Goal: Task Accomplishment & Management: Manage account settings

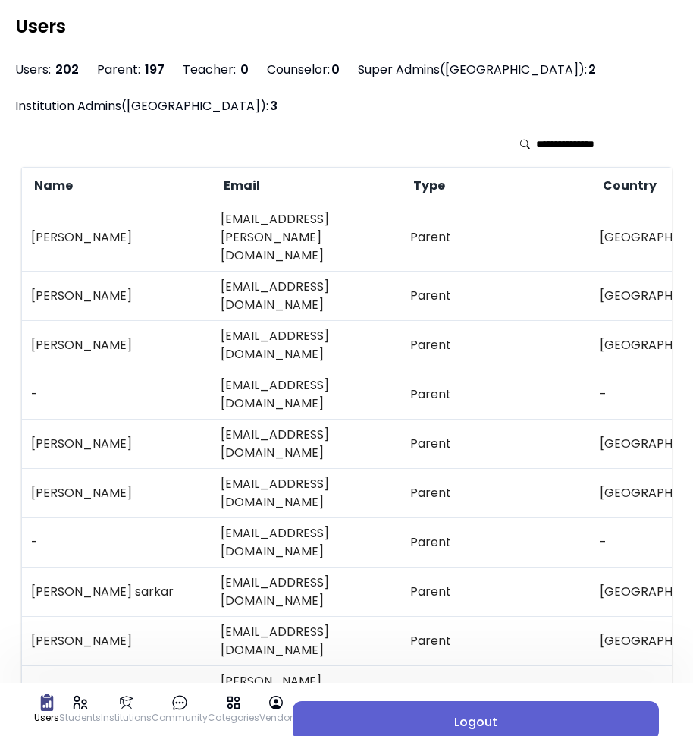
drag, startPoint x: 434, startPoint y: 724, endPoint x: 476, endPoint y: 717, distance: 43.0
click at [434, 724] on span "Logout" at bounding box center [476, 722] width 342 height 18
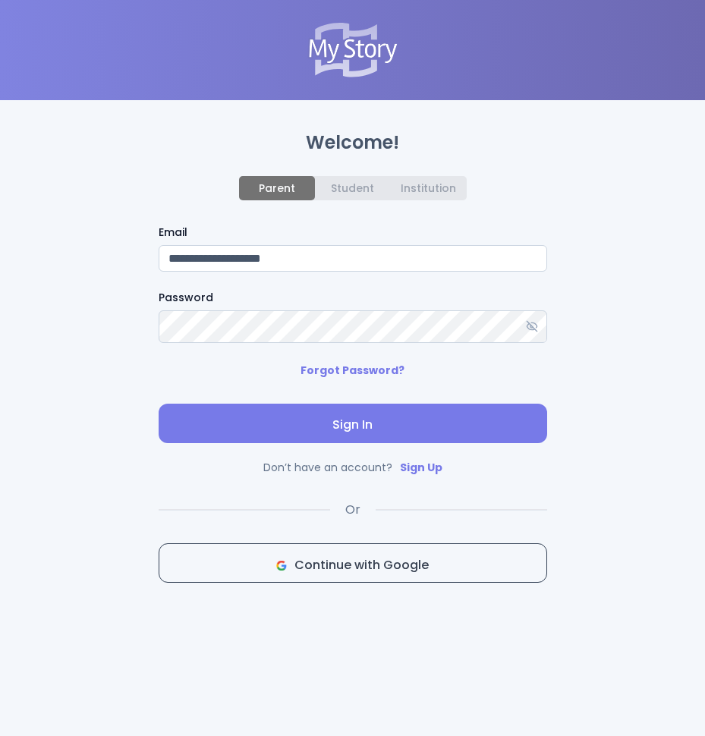
click at [275, 266] on input "**********" at bounding box center [353, 258] width 388 height 27
type input "**********"
click at [284, 434] on span "Sign In" at bounding box center [353, 425] width 364 height 18
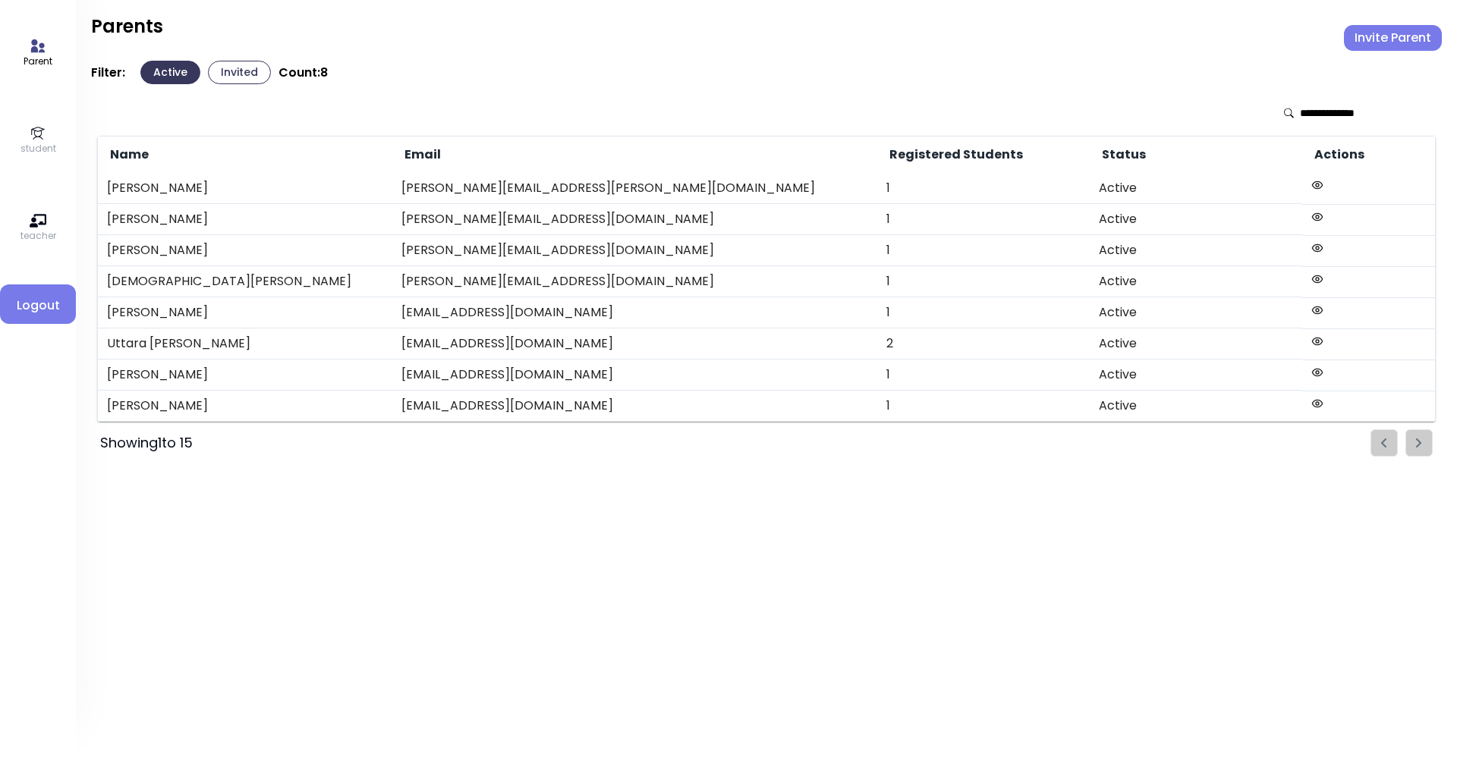
click at [26, 145] on p "student" at bounding box center [38, 149] width 36 height 14
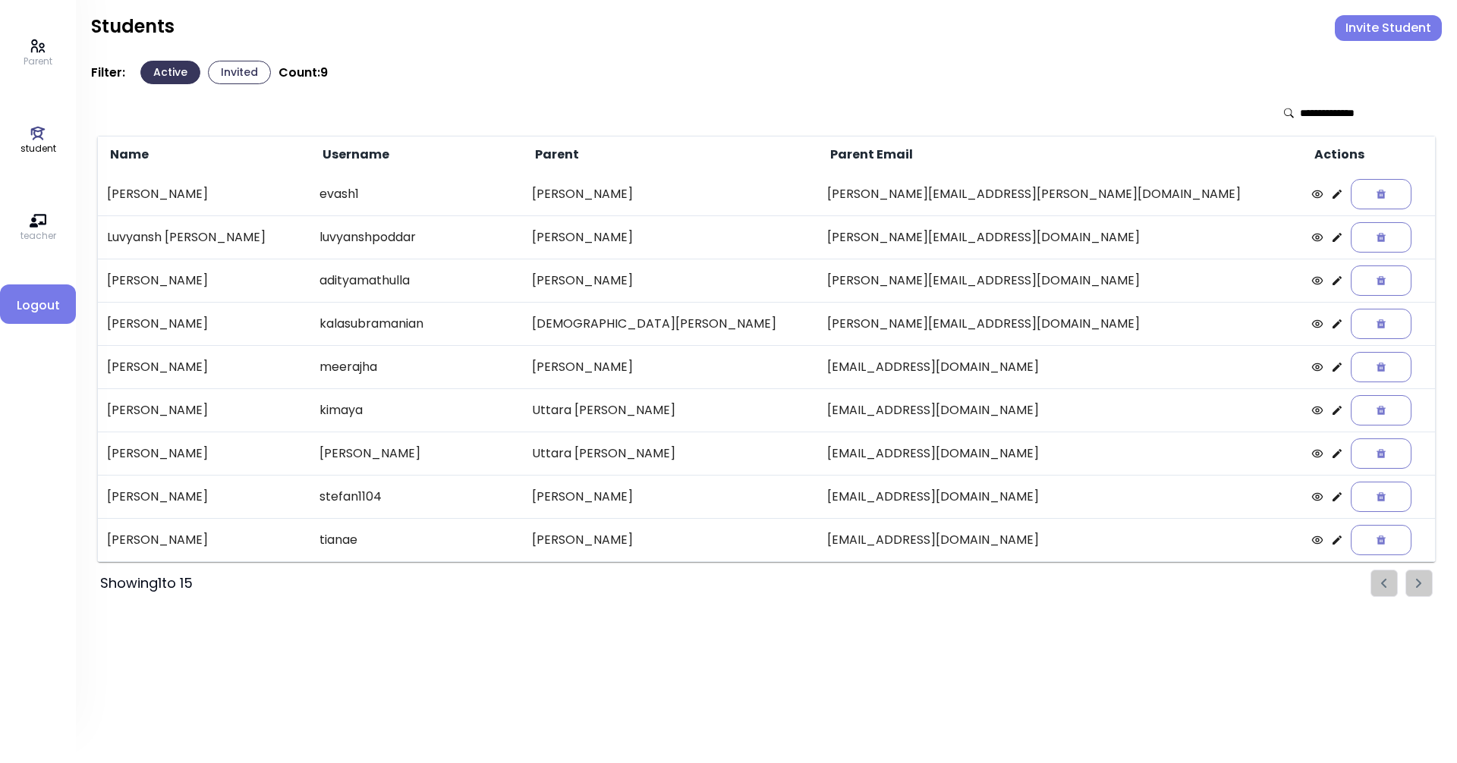
click at [168, 74] on button "Active" at bounding box center [170, 73] width 60 height 24
click at [33, 55] on p "Parent" at bounding box center [38, 62] width 29 height 14
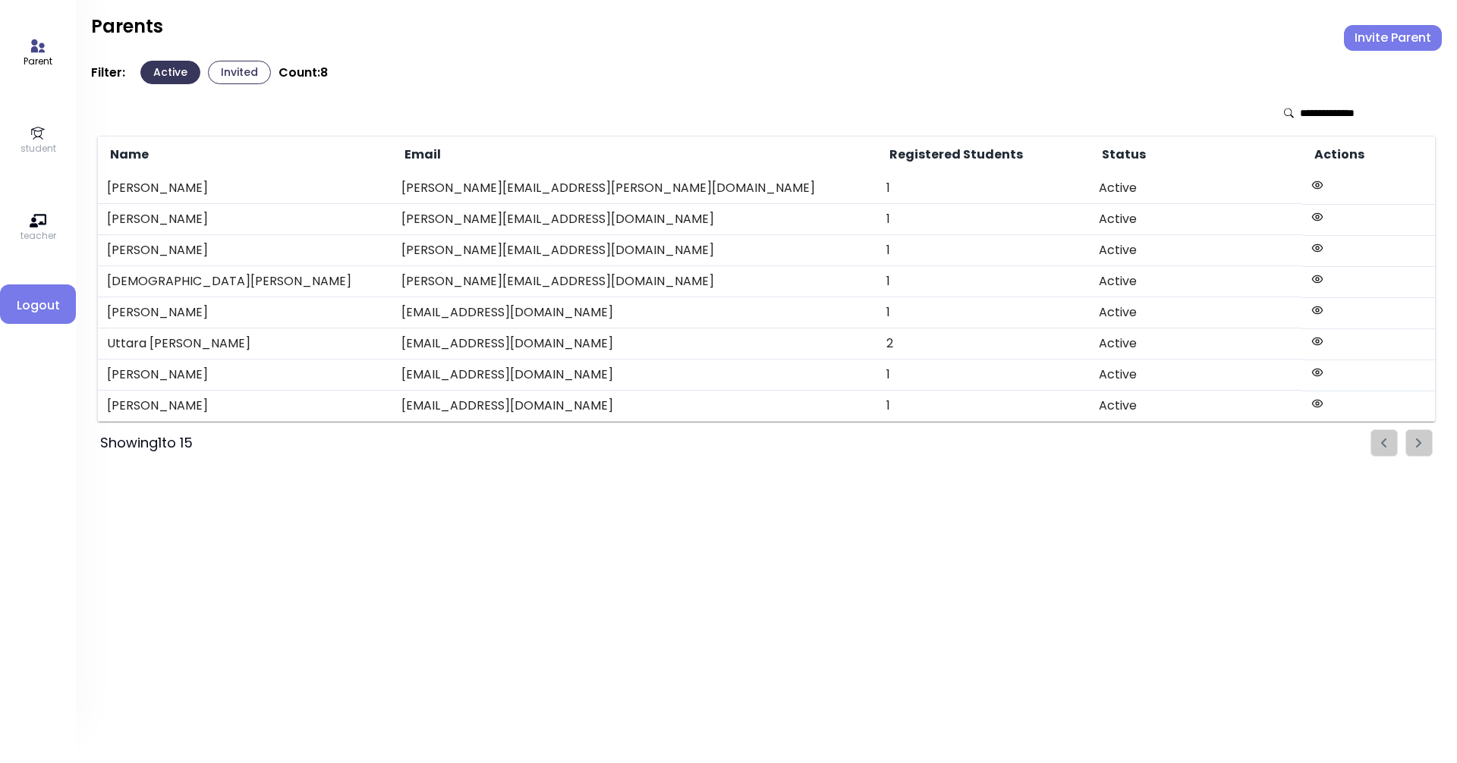
click at [704, 442] on ul "Pagination" at bounding box center [1401, 442] width 62 height 27
click at [704, 114] on div at bounding box center [1354, 112] width 140 height 15
click at [704, 108] on icon at bounding box center [1289, 113] width 10 height 11
click at [704, 103] on div at bounding box center [1353, 112] width 152 height 33
click at [704, 114] on input "text" at bounding box center [1353, 112] width 108 height 15
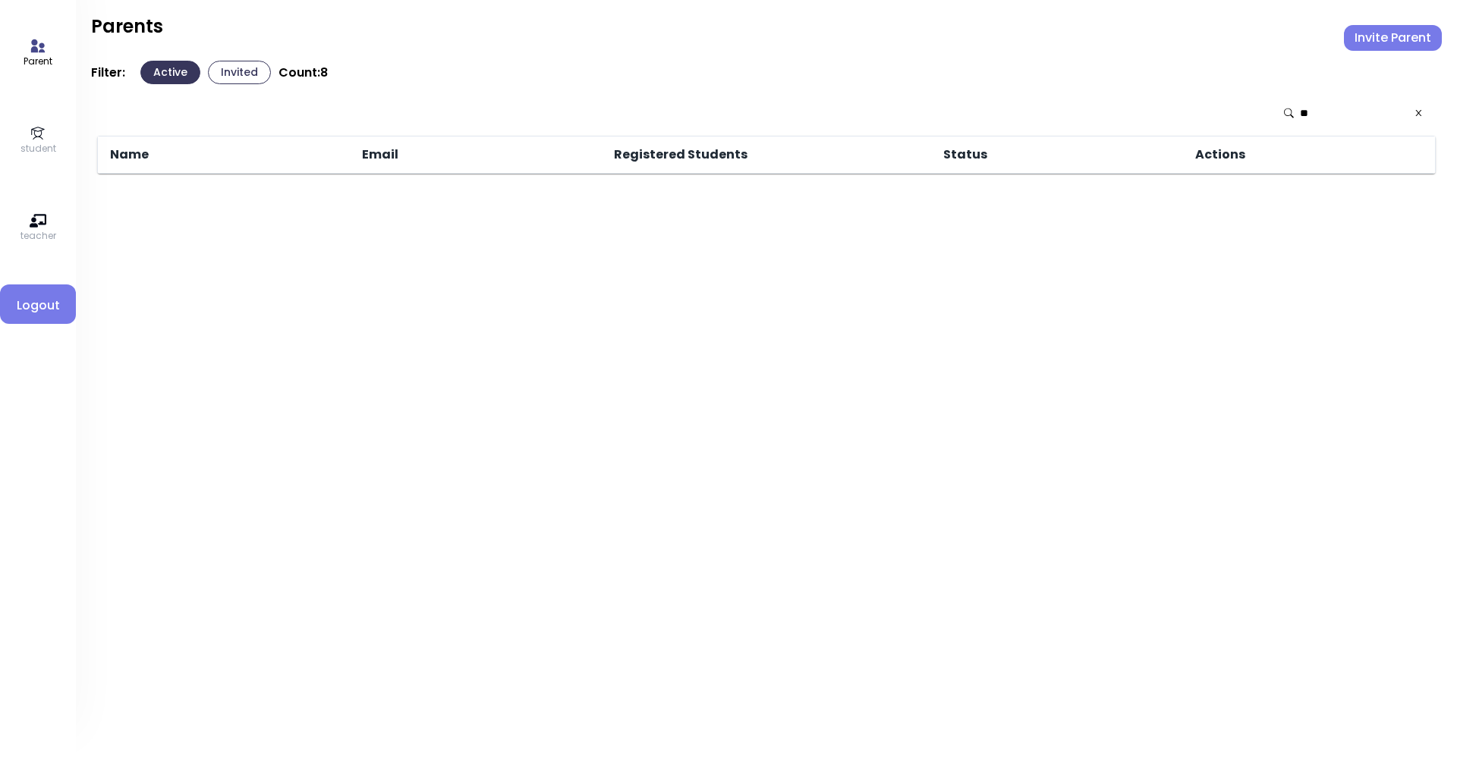
type input "*"
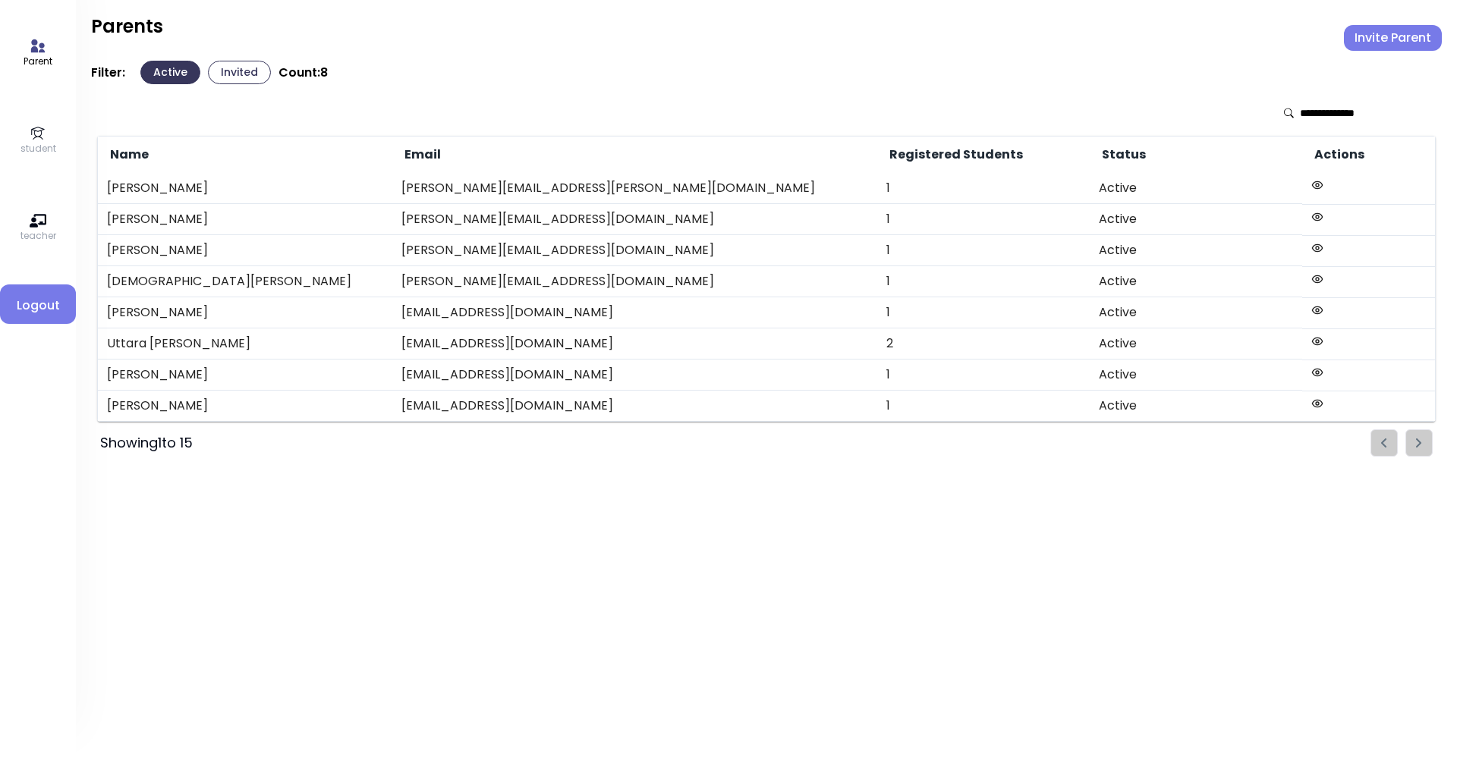
click at [704, 449] on ul "Pagination" at bounding box center [1401, 442] width 62 height 27
click at [704, 442] on ul "Pagination" at bounding box center [1401, 442] width 62 height 27
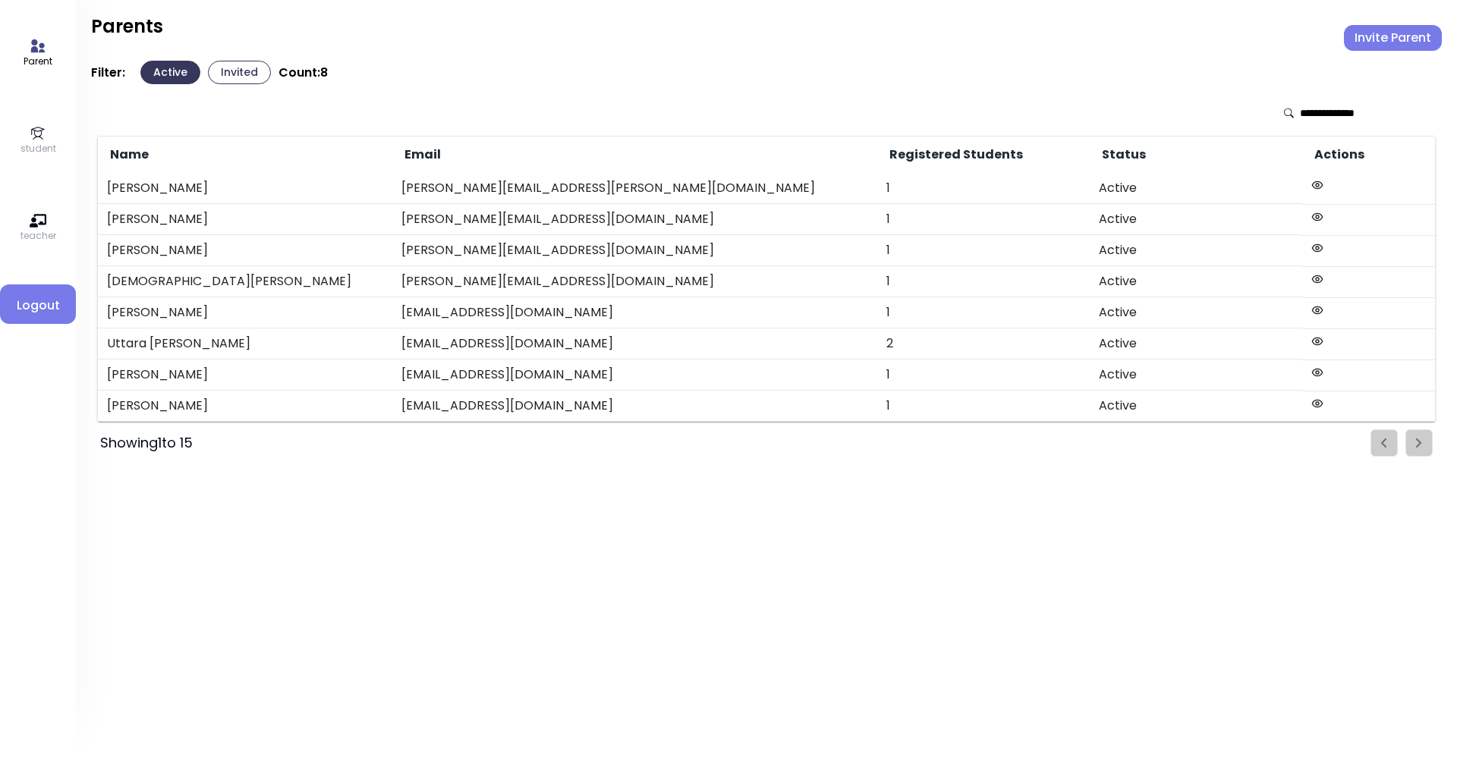
drag, startPoint x: 1394, startPoint y: 479, endPoint x: 1430, endPoint y: 449, distance: 46.8
click at [704, 478] on div "Parent student teacher Logout Parents Invite Parent Filter: Active Invited Coun…" at bounding box center [766, 381] width 1381 height 763
click at [704, 440] on ul "Pagination" at bounding box center [1401, 442] width 62 height 27
click at [704, 442] on ul "Pagination" at bounding box center [1401, 442] width 62 height 27
click at [237, 66] on button "Invited" at bounding box center [239, 73] width 63 height 24
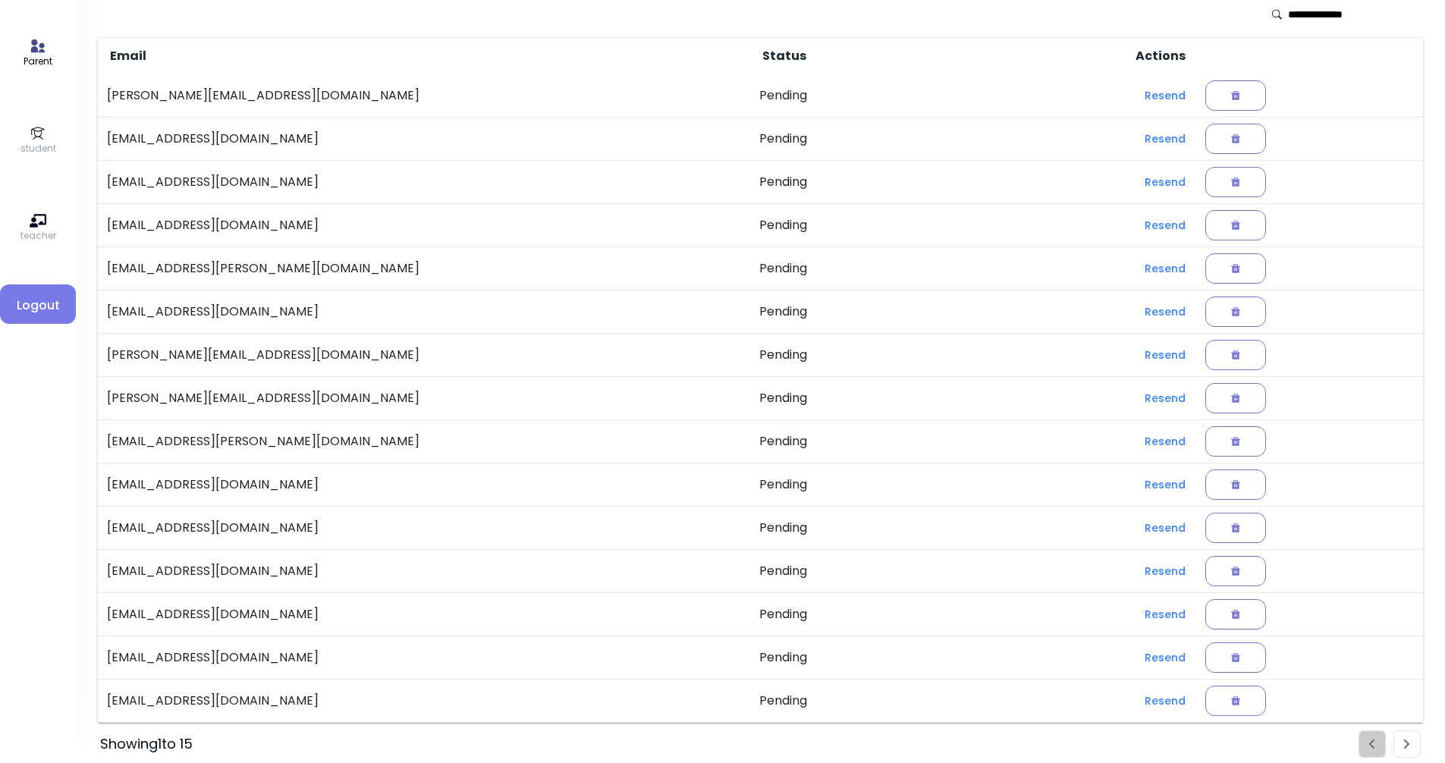
scroll to position [108, 0]
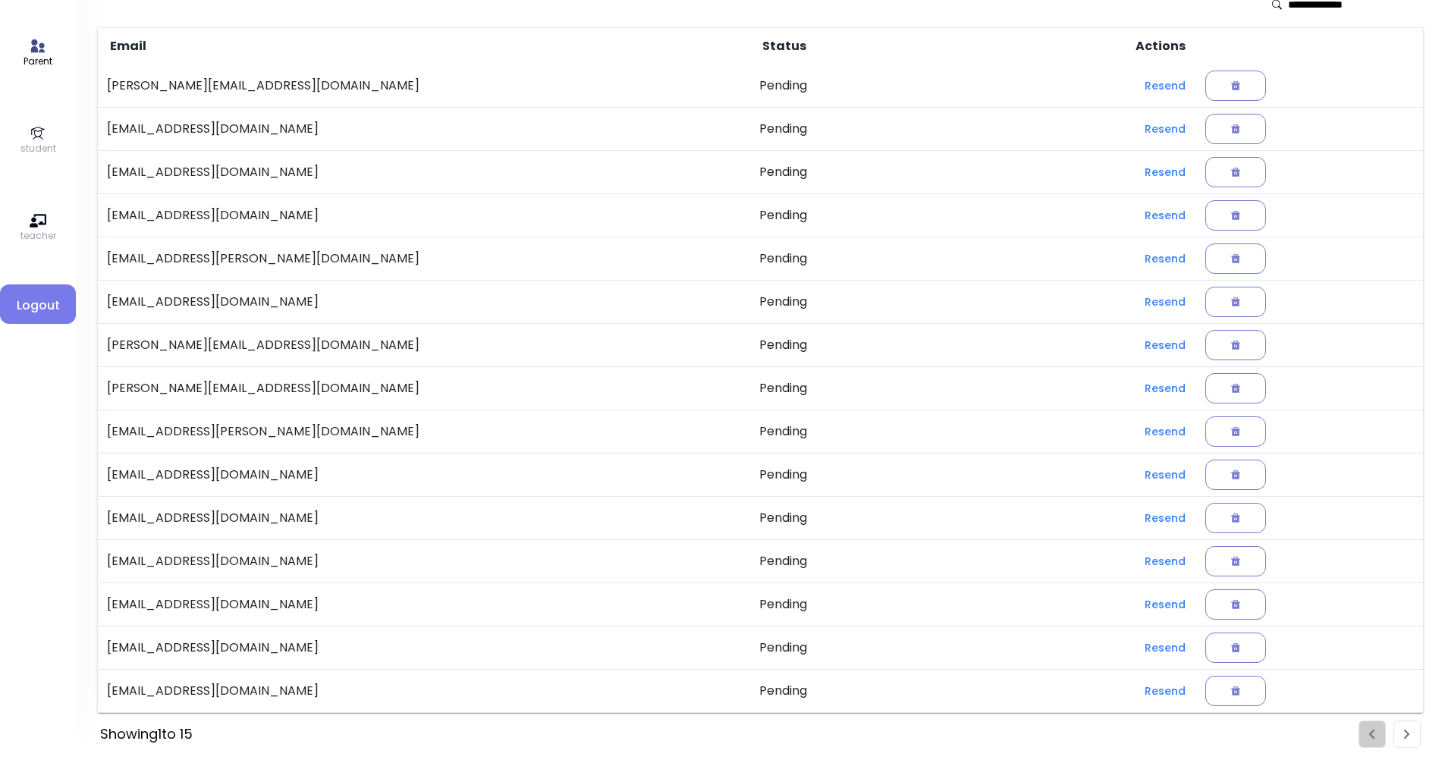
click at [704, 735] on li "Pagination" at bounding box center [1407, 734] width 27 height 27
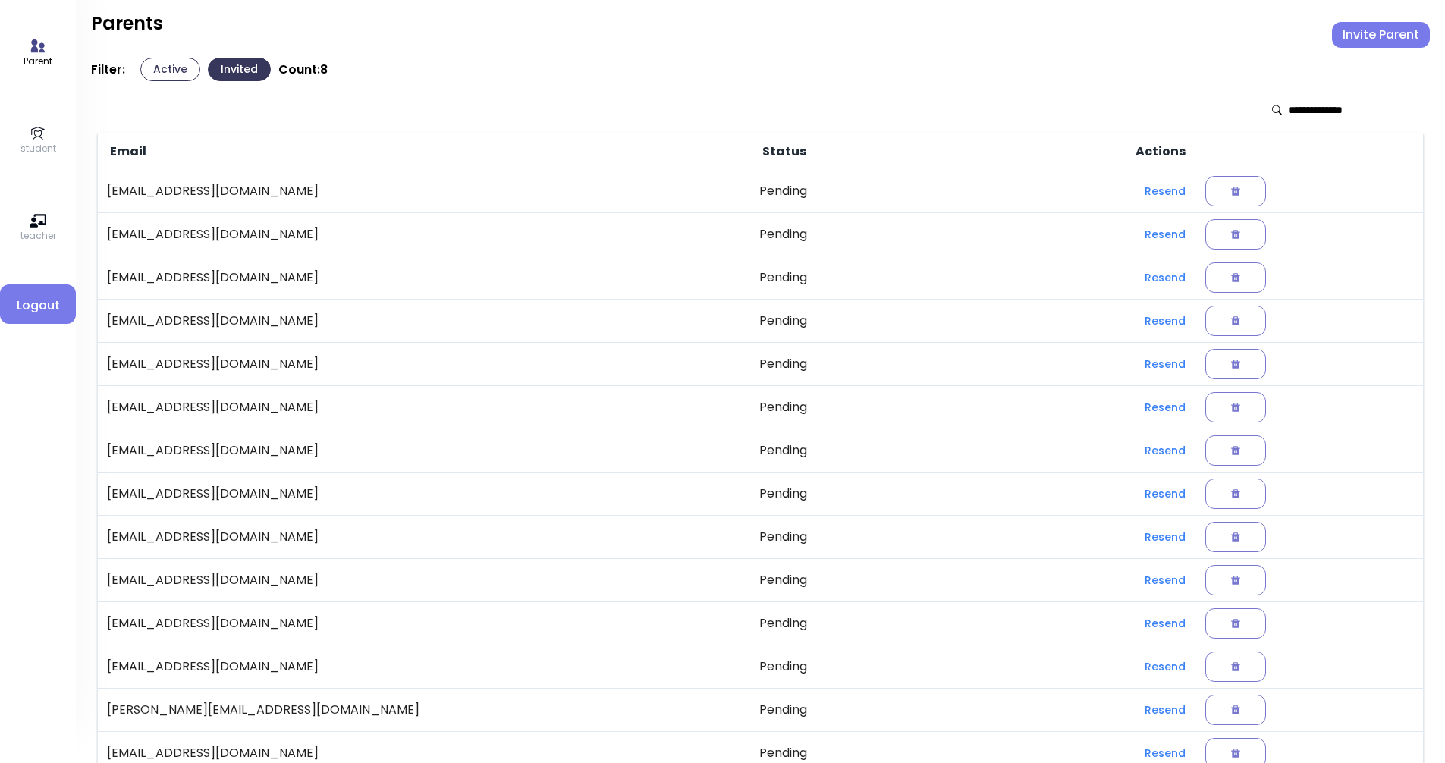
scroll to position [0, 0]
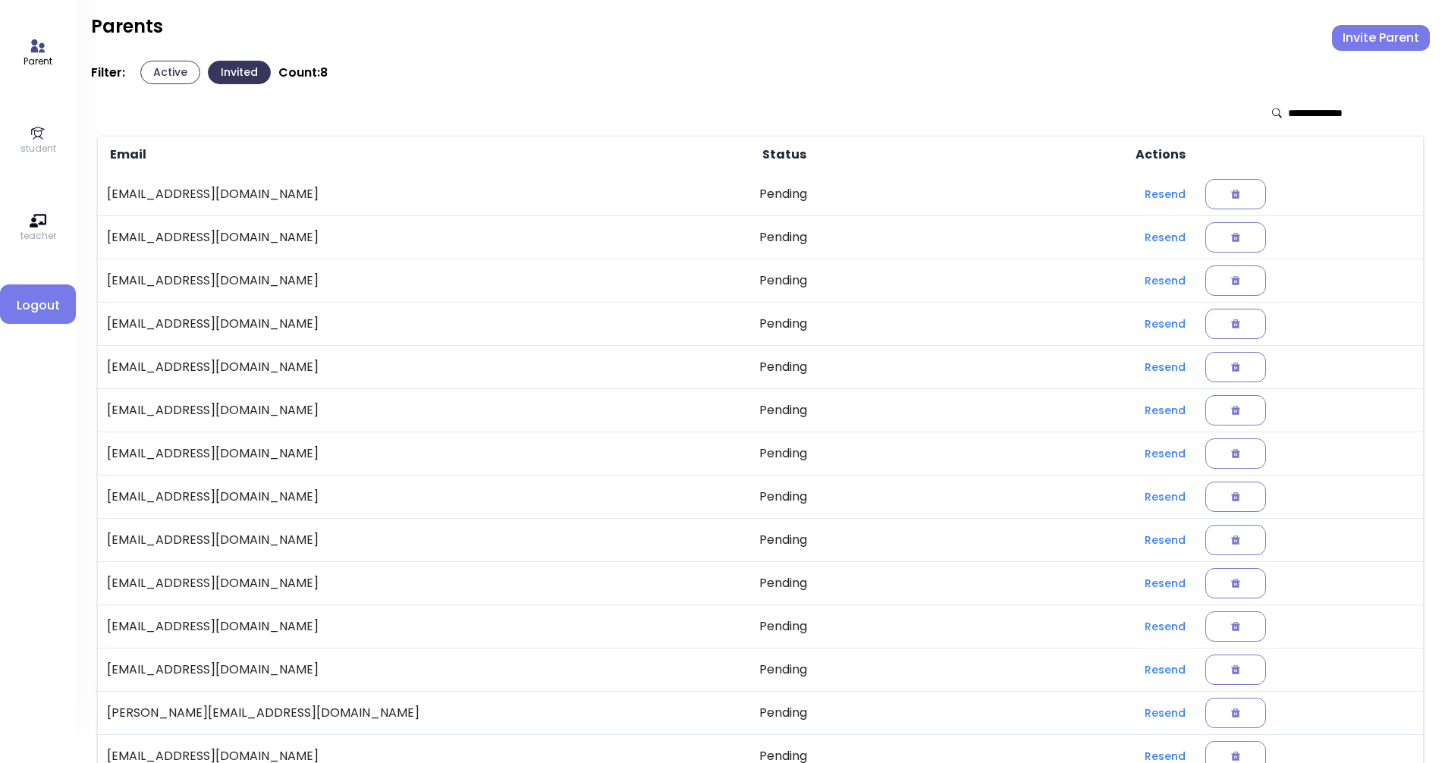
click at [704, 113] on input "text" at bounding box center [1342, 112] width 108 height 15
drag, startPoint x: 16, startPoint y: 62, endPoint x: 19, endPoint y: 48, distance: 14.7
click at [19, 48] on div "Parent student teacher Logout" at bounding box center [38, 381] width 76 height 763
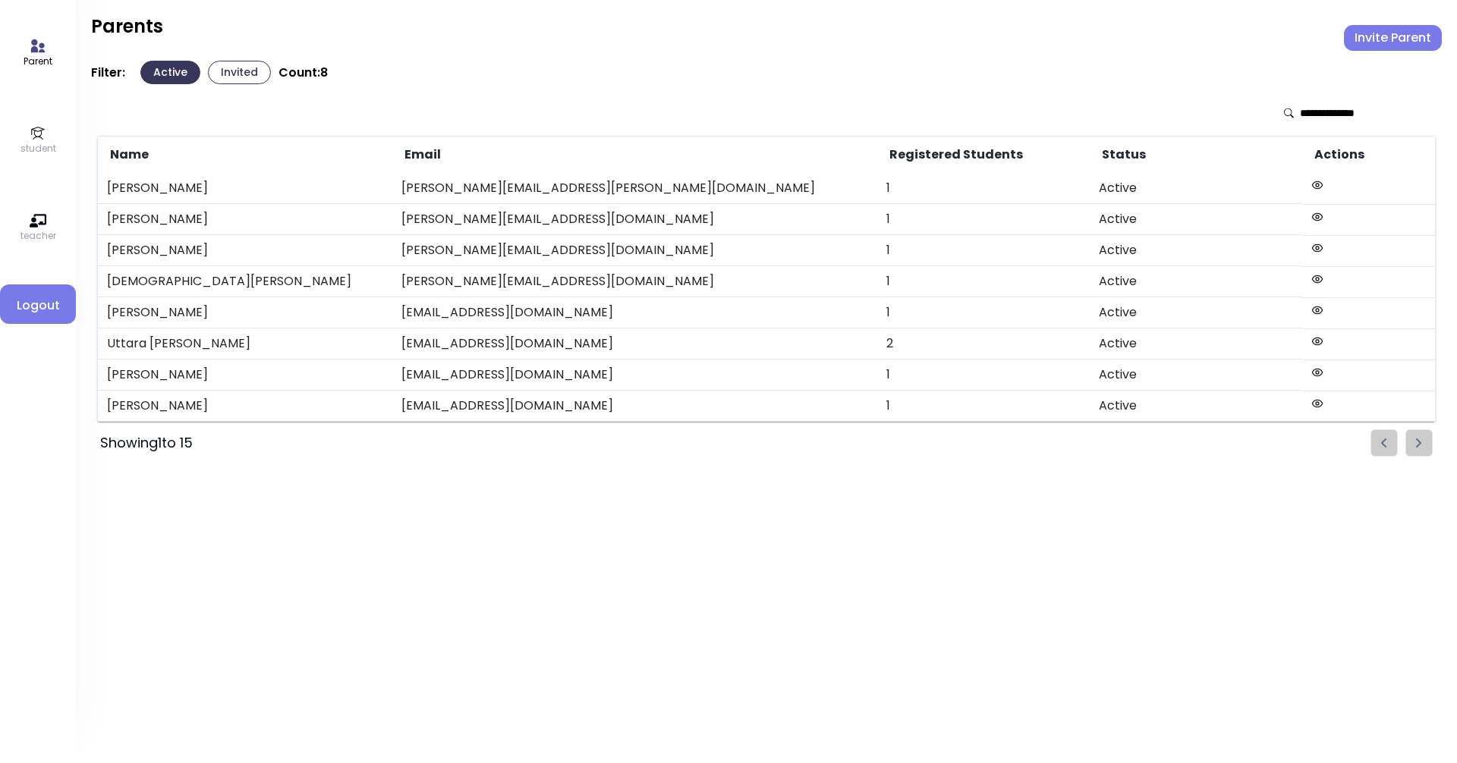
click at [228, 69] on button "Invited" at bounding box center [239, 73] width 63 height 24
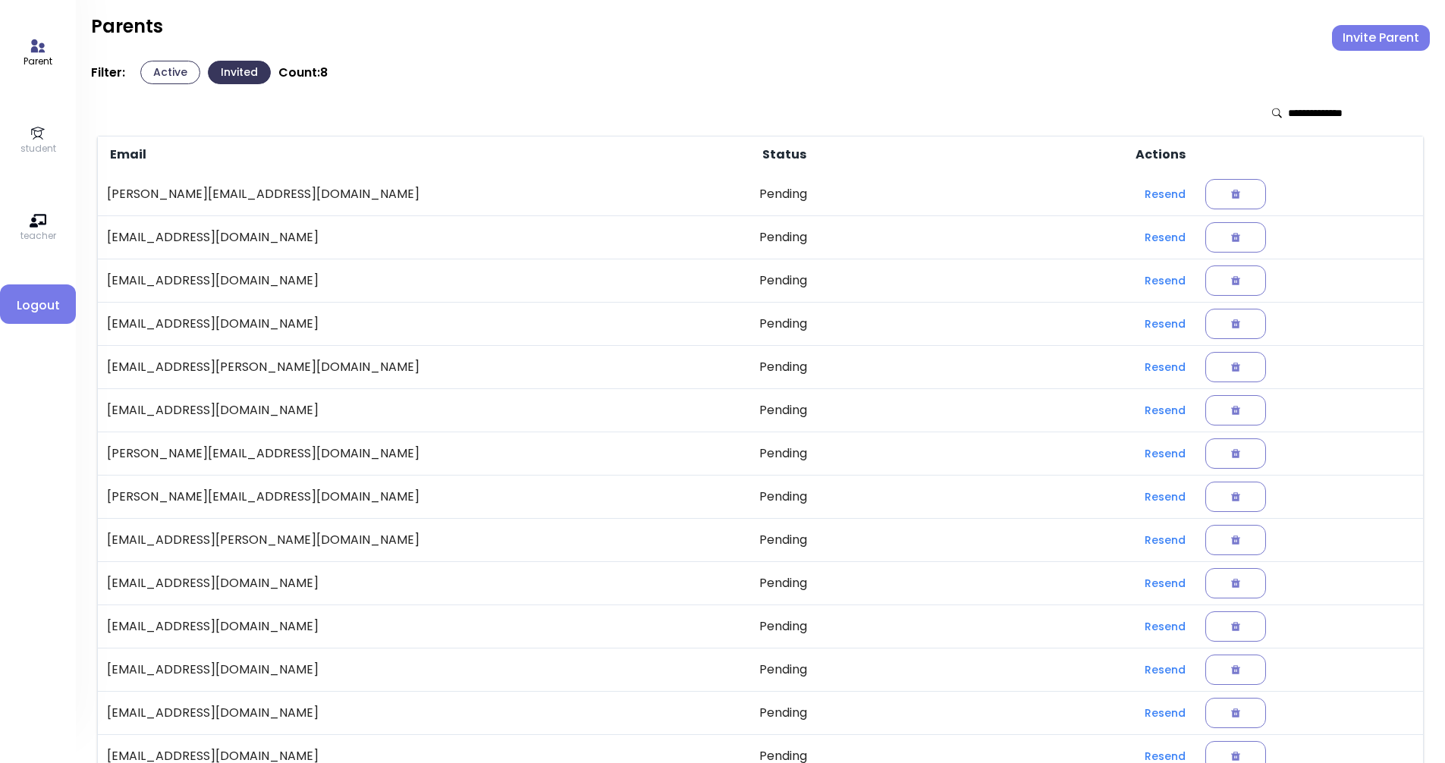
click at [21, 146] on p "student" at bounding box center [38, 149] width 36 height 14
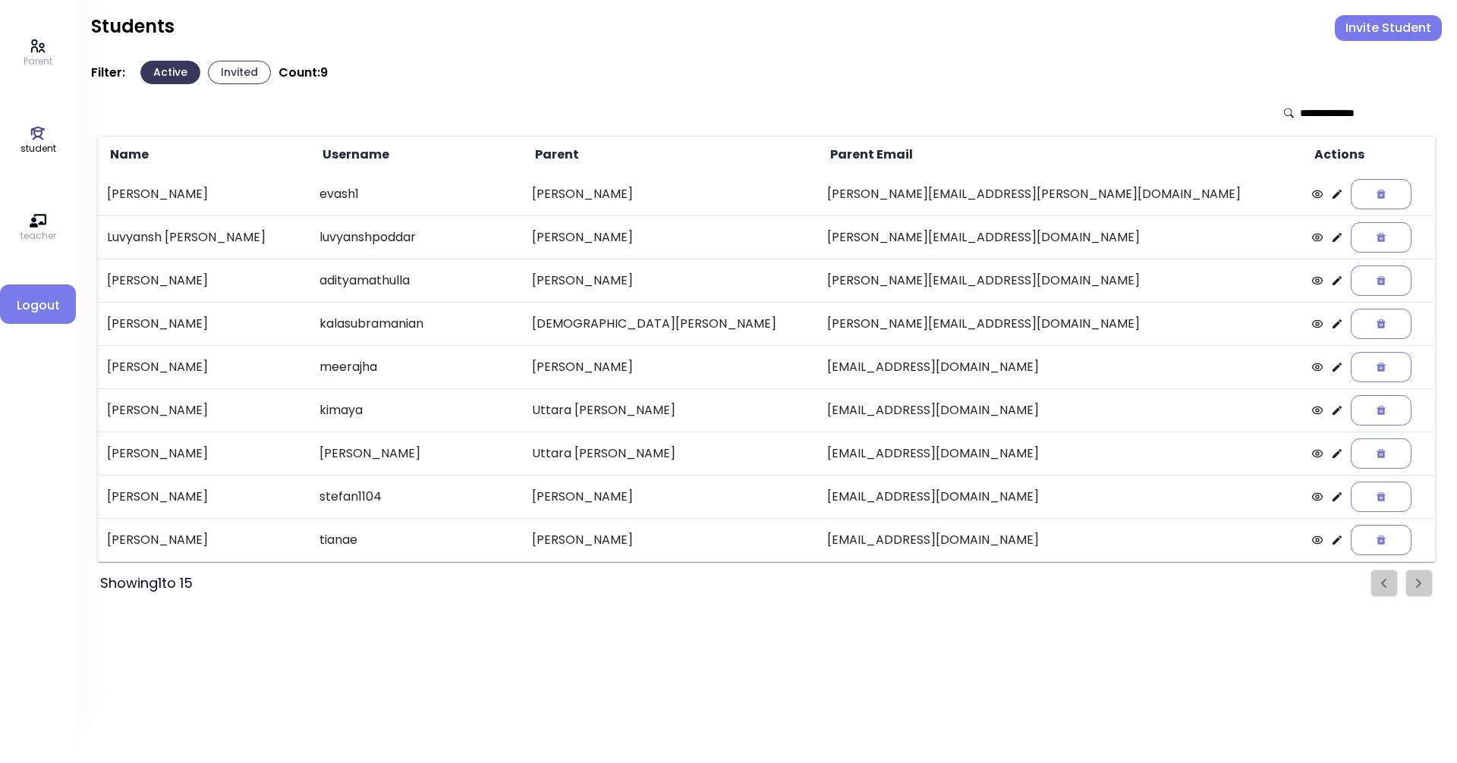
click at [40, 59] on p "Parent" at bounding box center [38, 62] width 29 height 14
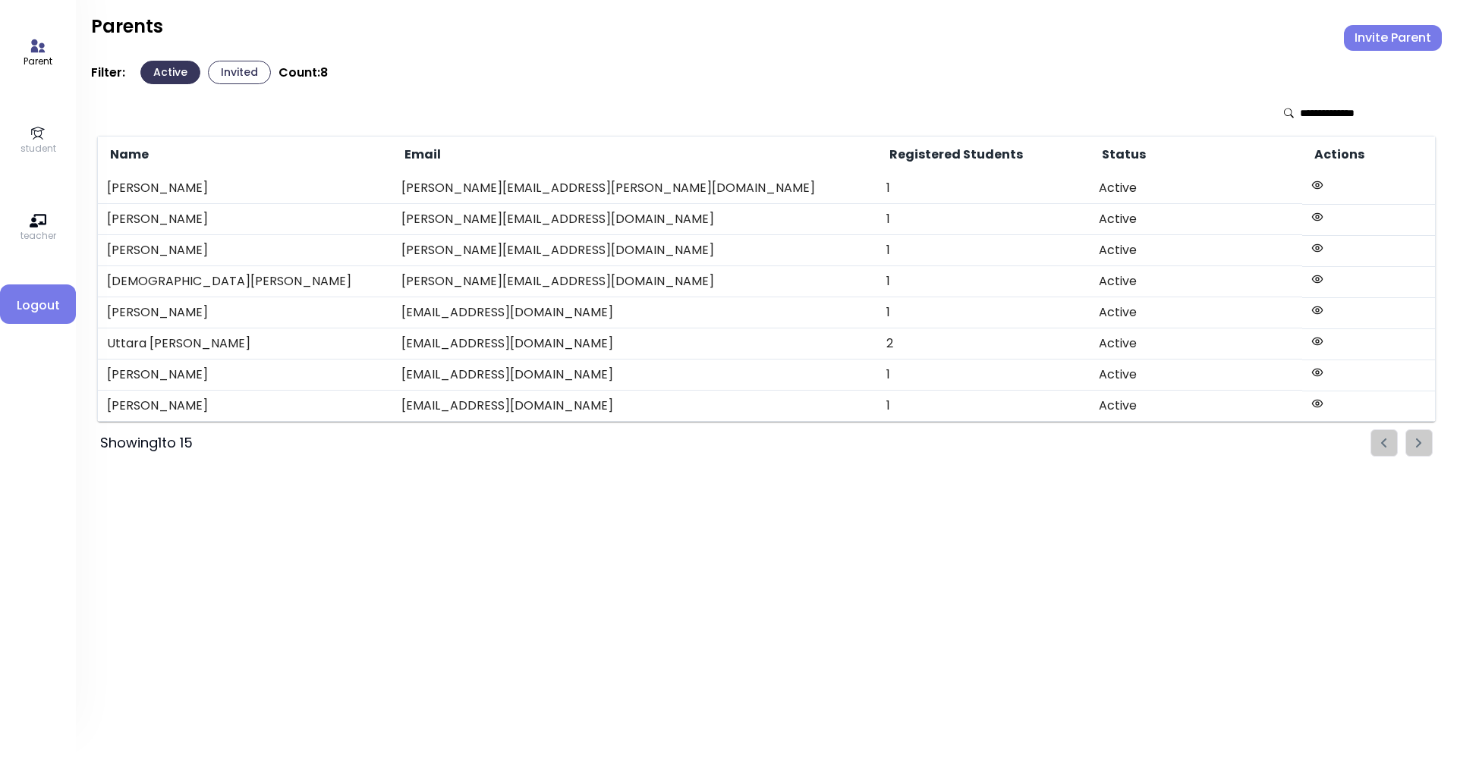
click at [227, 66] on button "Invited" at bounding box center [239, 73] width 63 height 24
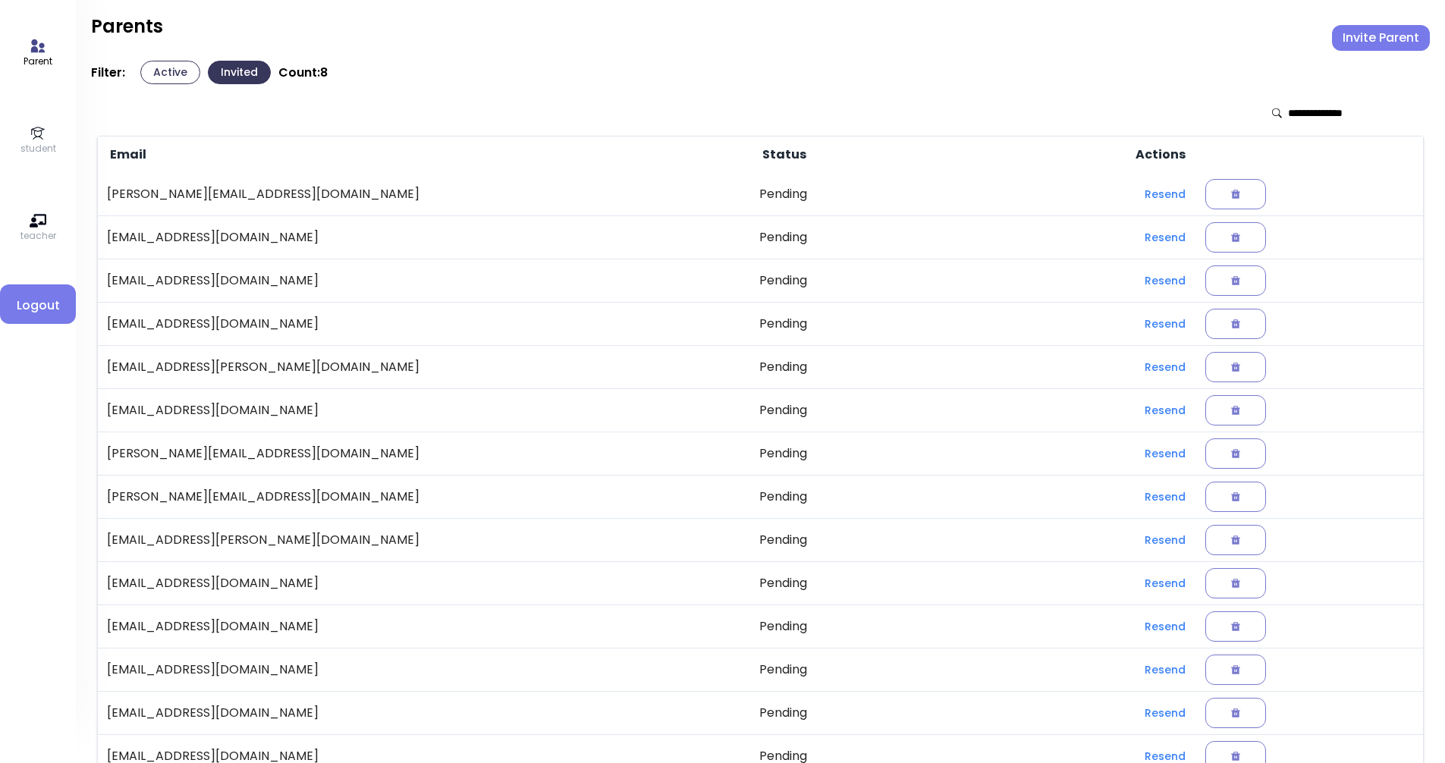
click at [704, 105] on div at bounding box center [1342, 112] width 152 height 33
click at [704, 113] on input "text" at bounding box center [1342, 112] width 108 height 15
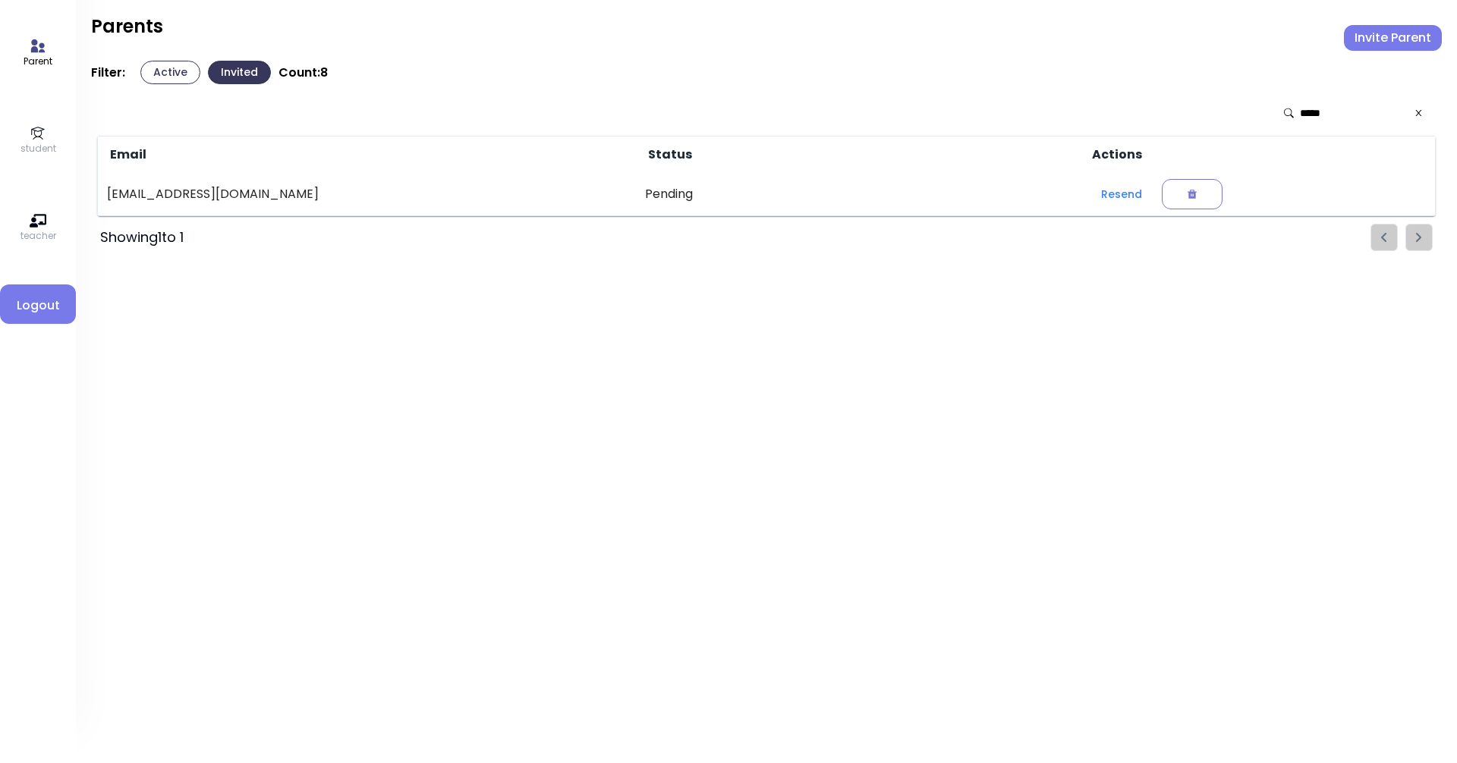
type input "******"
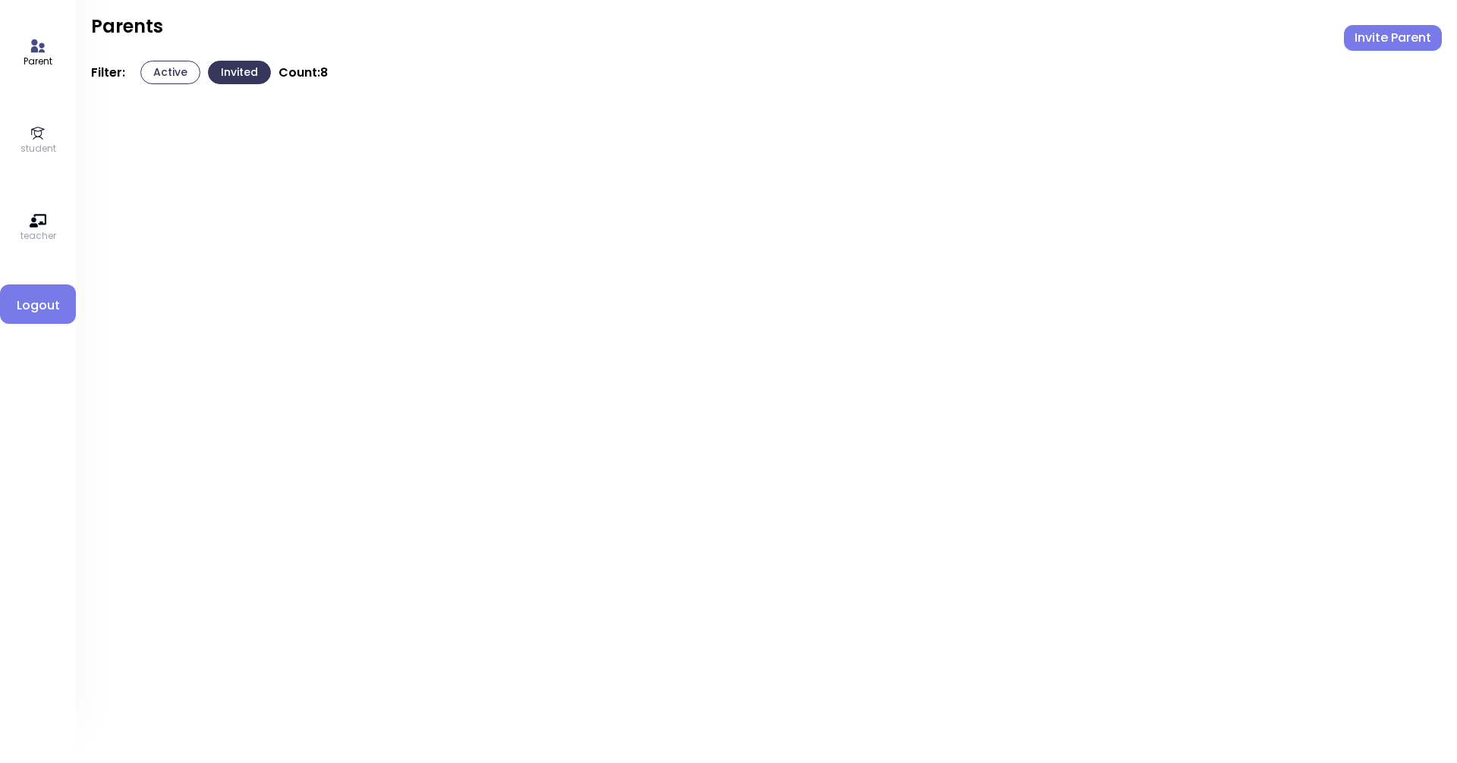
click at [704, 280] on div "Parent student teacher Logout Parents Invite Parent Filter: Active Invited Coun…" at bounding box center [766, 381] width 1381 height 763
click at [24, 134] on link "student" at bounding box center [38, 140] width 36 height 30
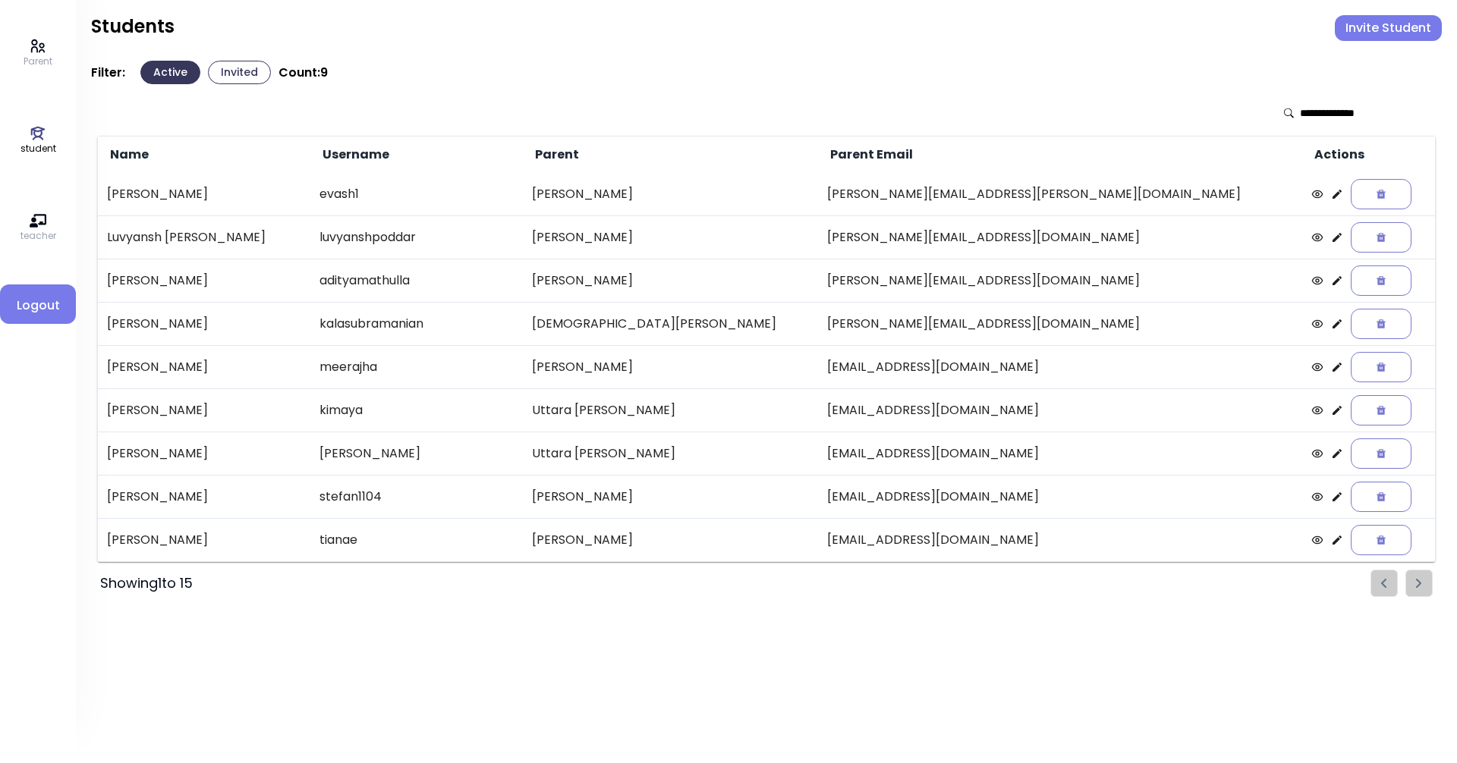
click at [41, 58] on p "Parent" at bounding box center [38, 62] width 29 height 14
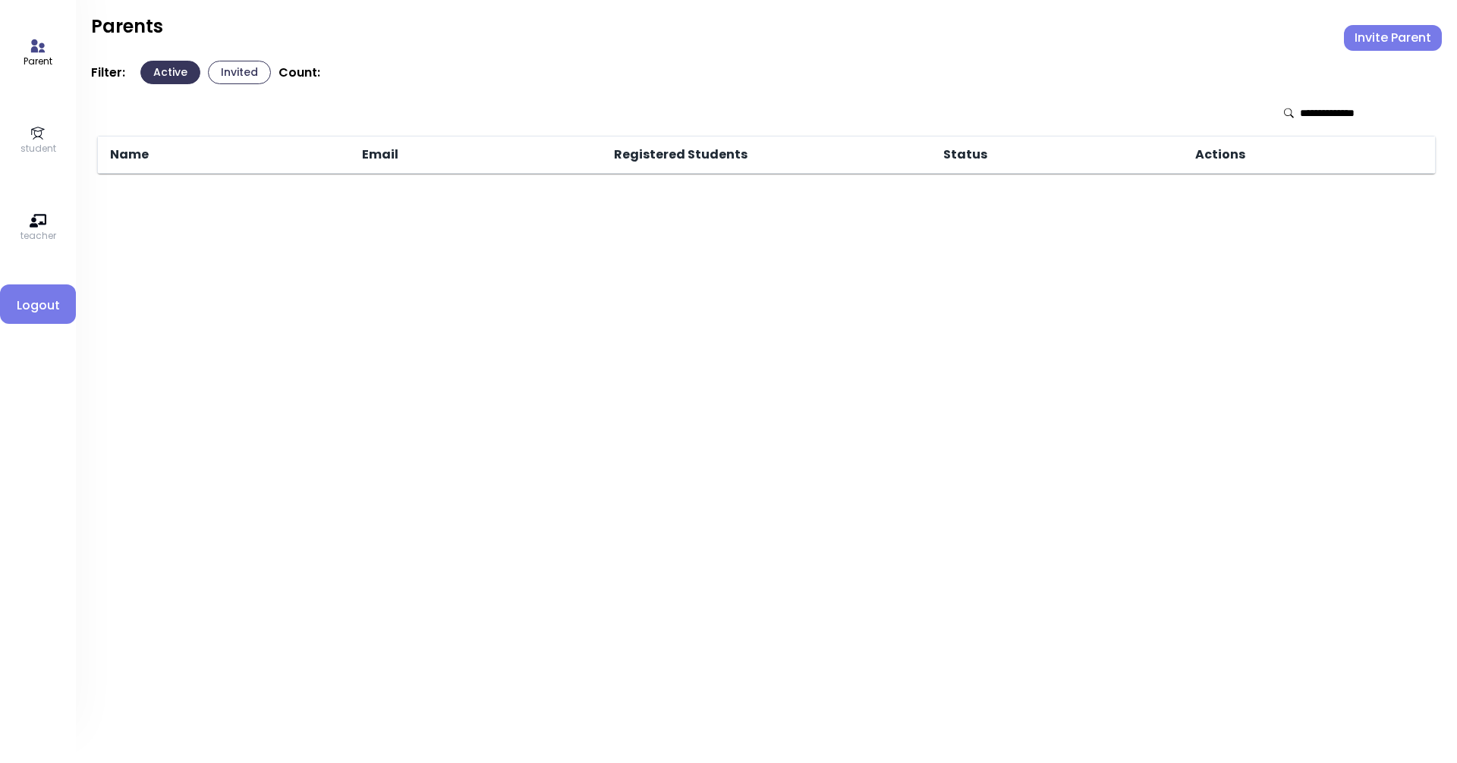
click at [36, 123] on div "Parent student teacher Logout" at bounding box center [38, 381] width 76 height 763
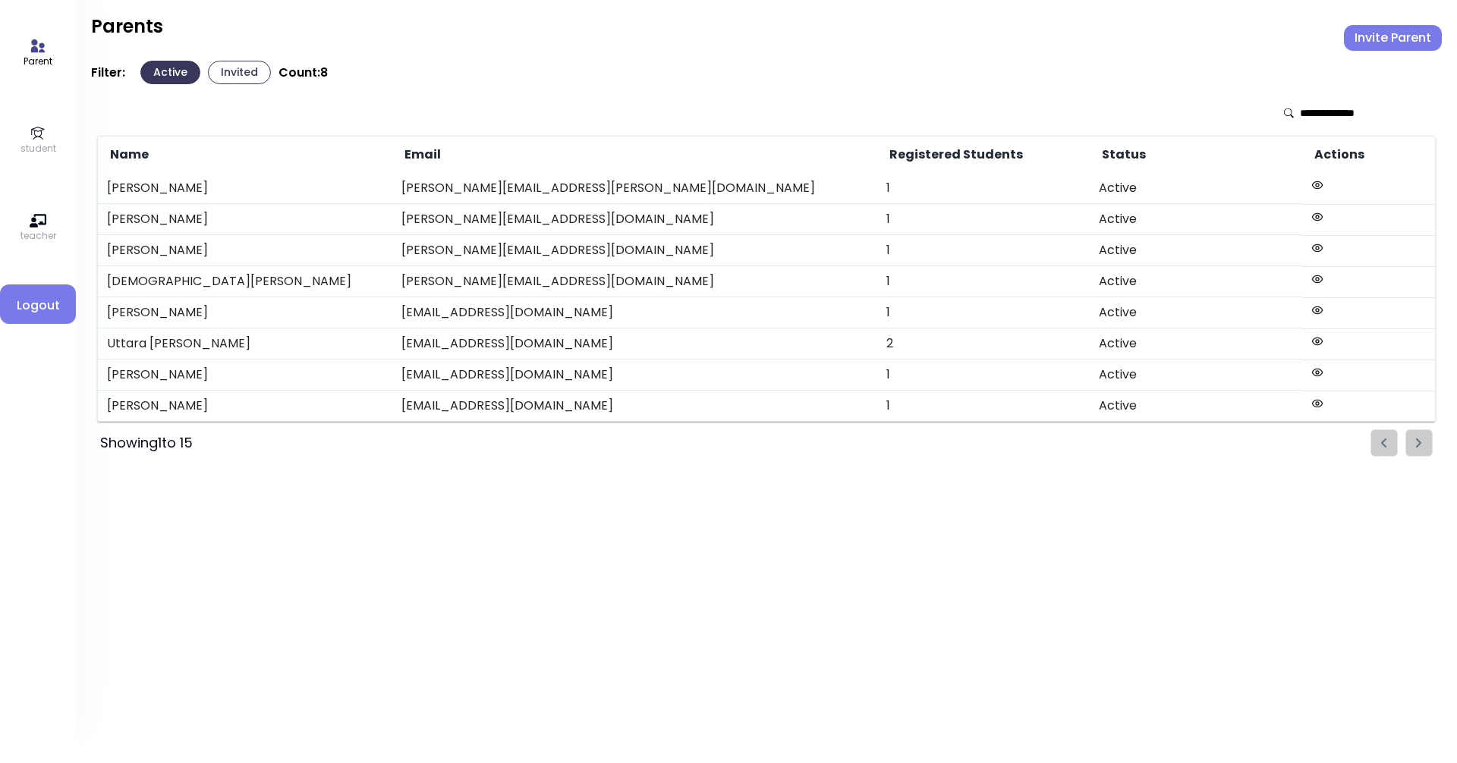
click at [35, 44] on icon at bounding box center [38, 45] width 14 height 13
click at [31, 134] on icon at bounding box center [38, 133] width 17 height 17
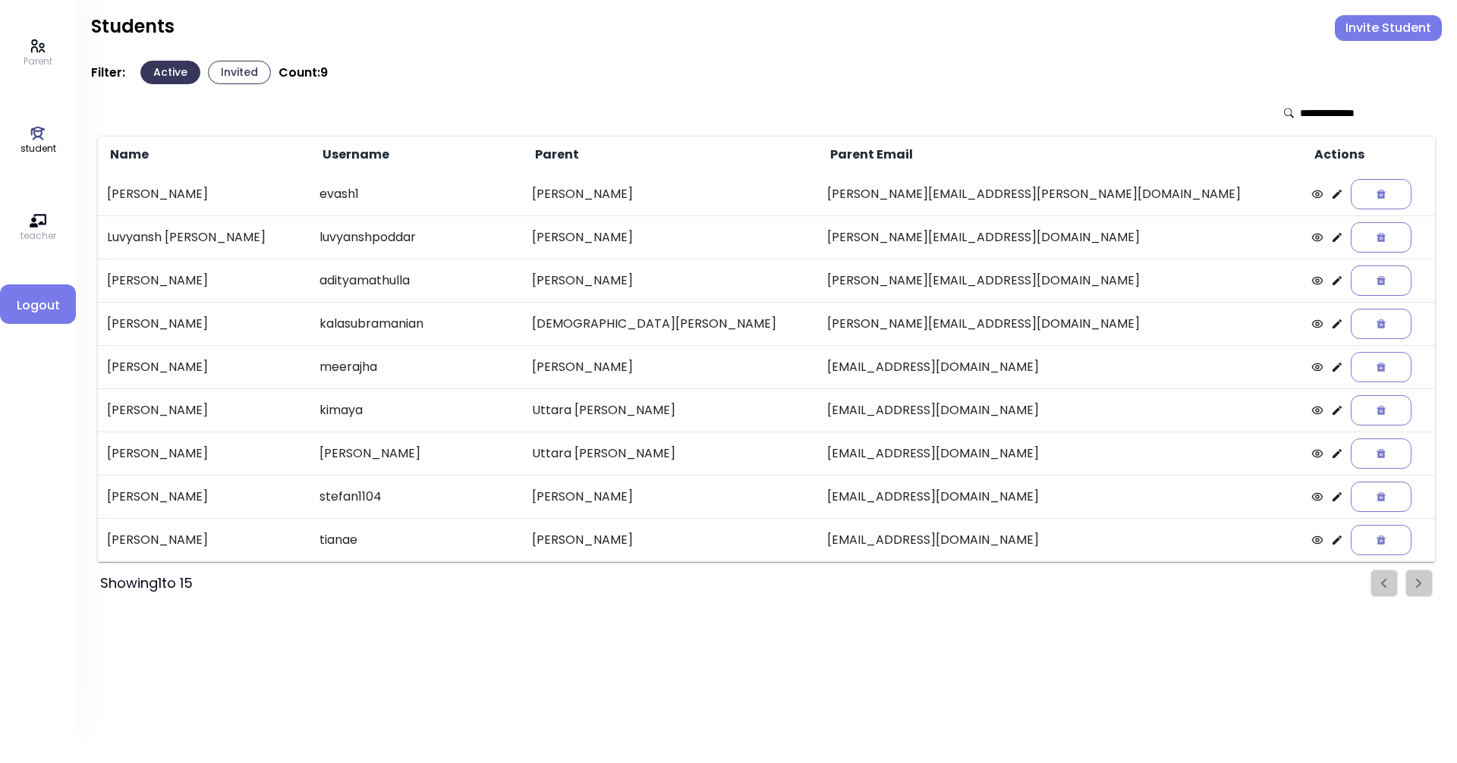
click at [704, 115] on div at bounding box center [1354, 112] width 140 height 15
click at [704, 112] on input "text" at bounding box center [1353, 112] width 108 height 15
type input "*****"
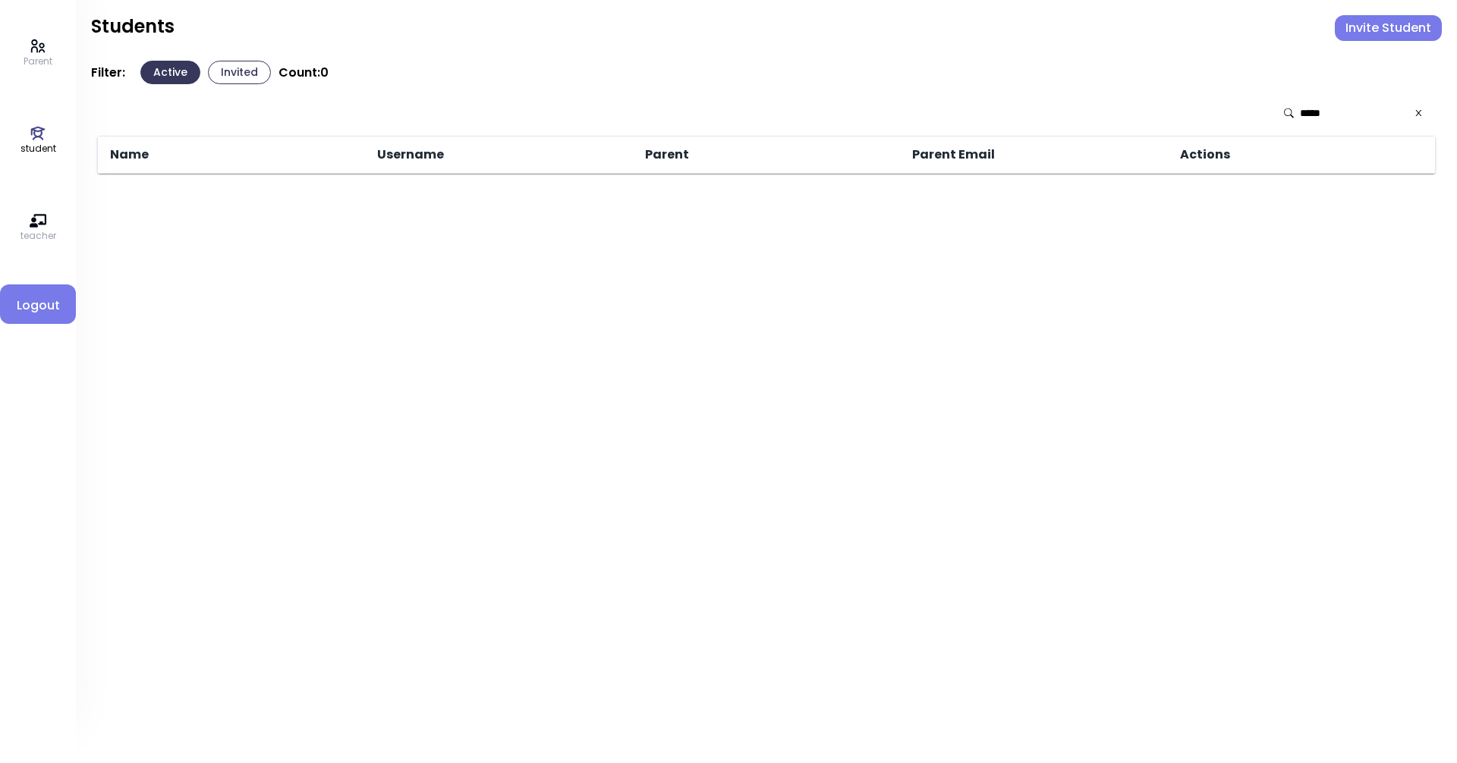
click at [238, 70] on button "Invited" at bounding box center [239, 73] width 63 height 24
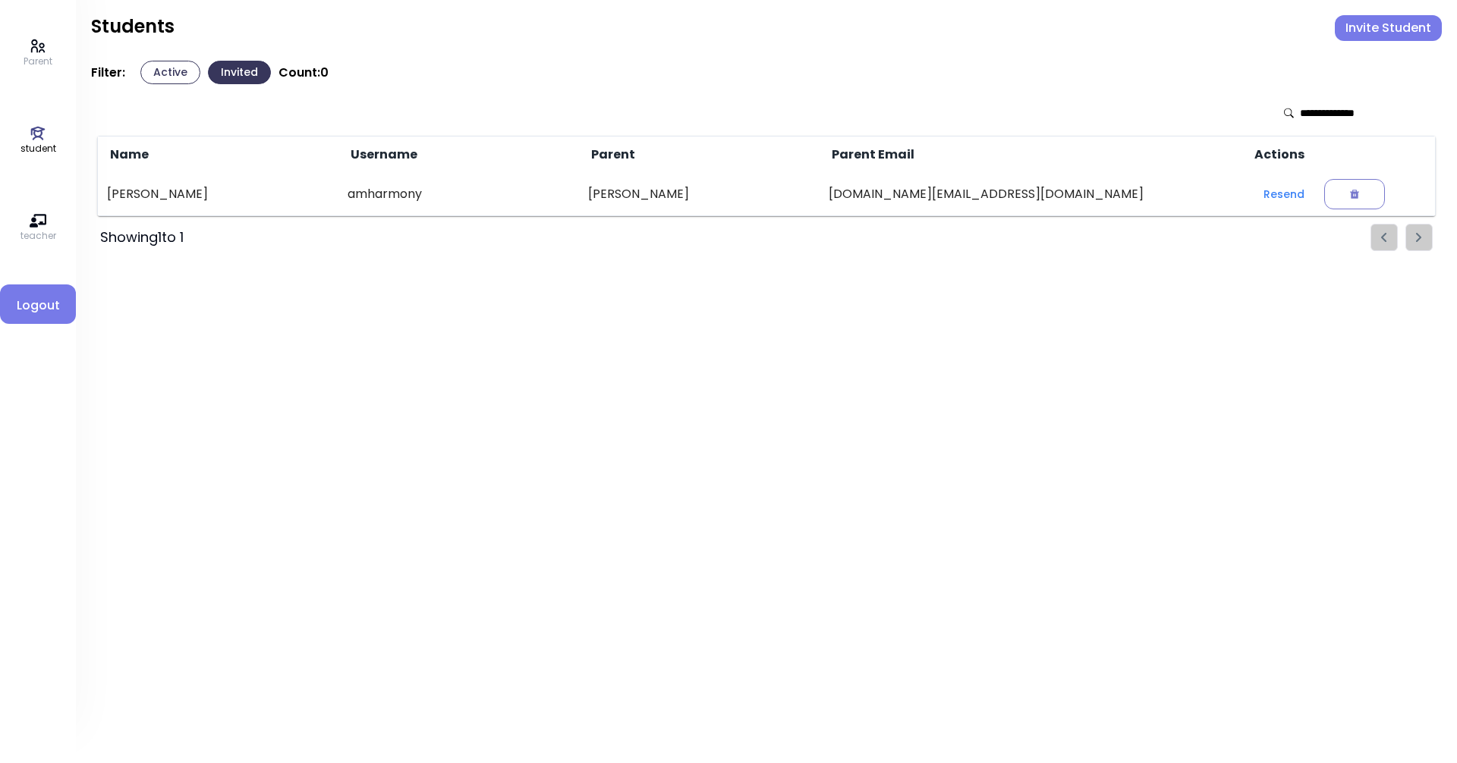
click at [704, 116] on input "text" at bounding box center [1353, 112] width 108 height 15
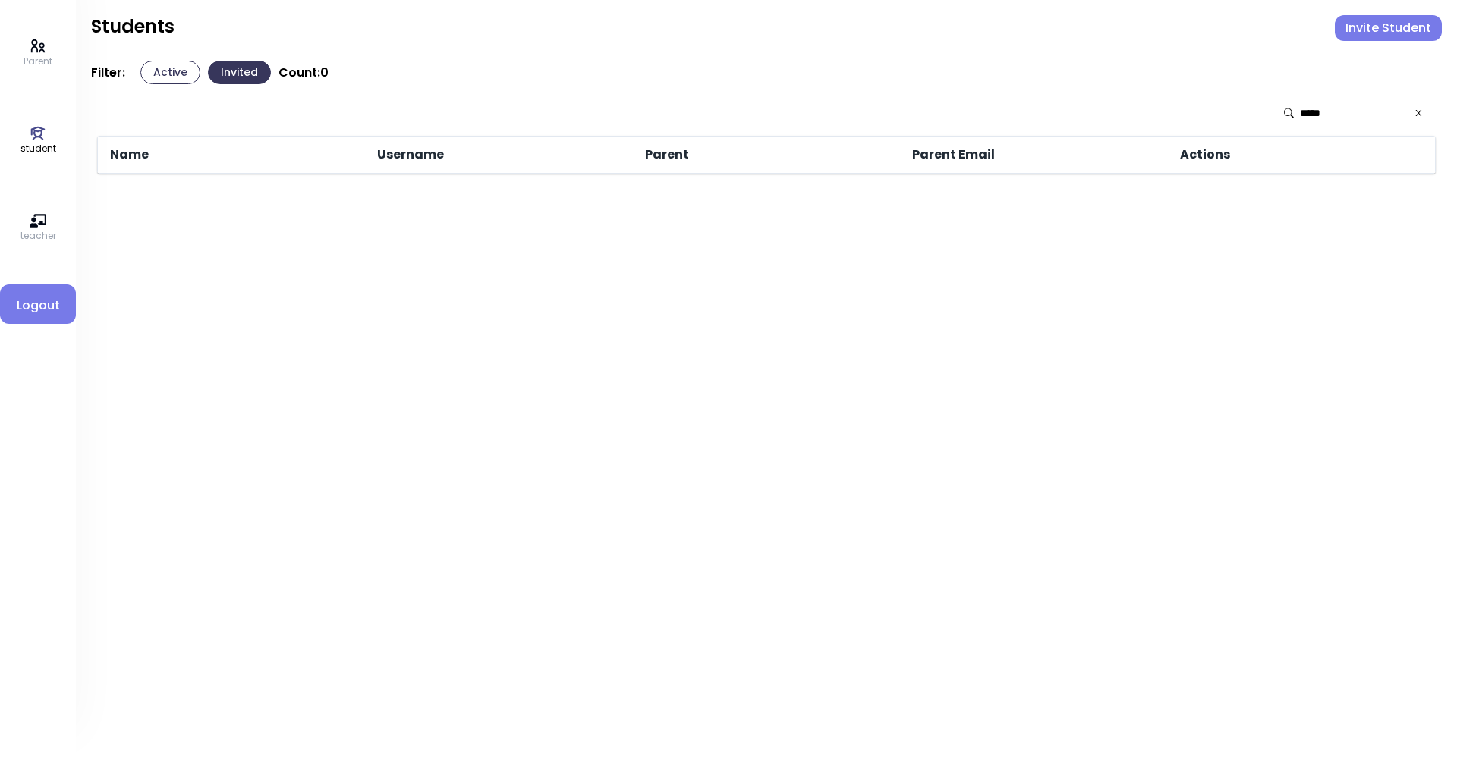
type input "*****"
click at [39, 51] on icon at bounding box center [38, 45] width 14 height 13
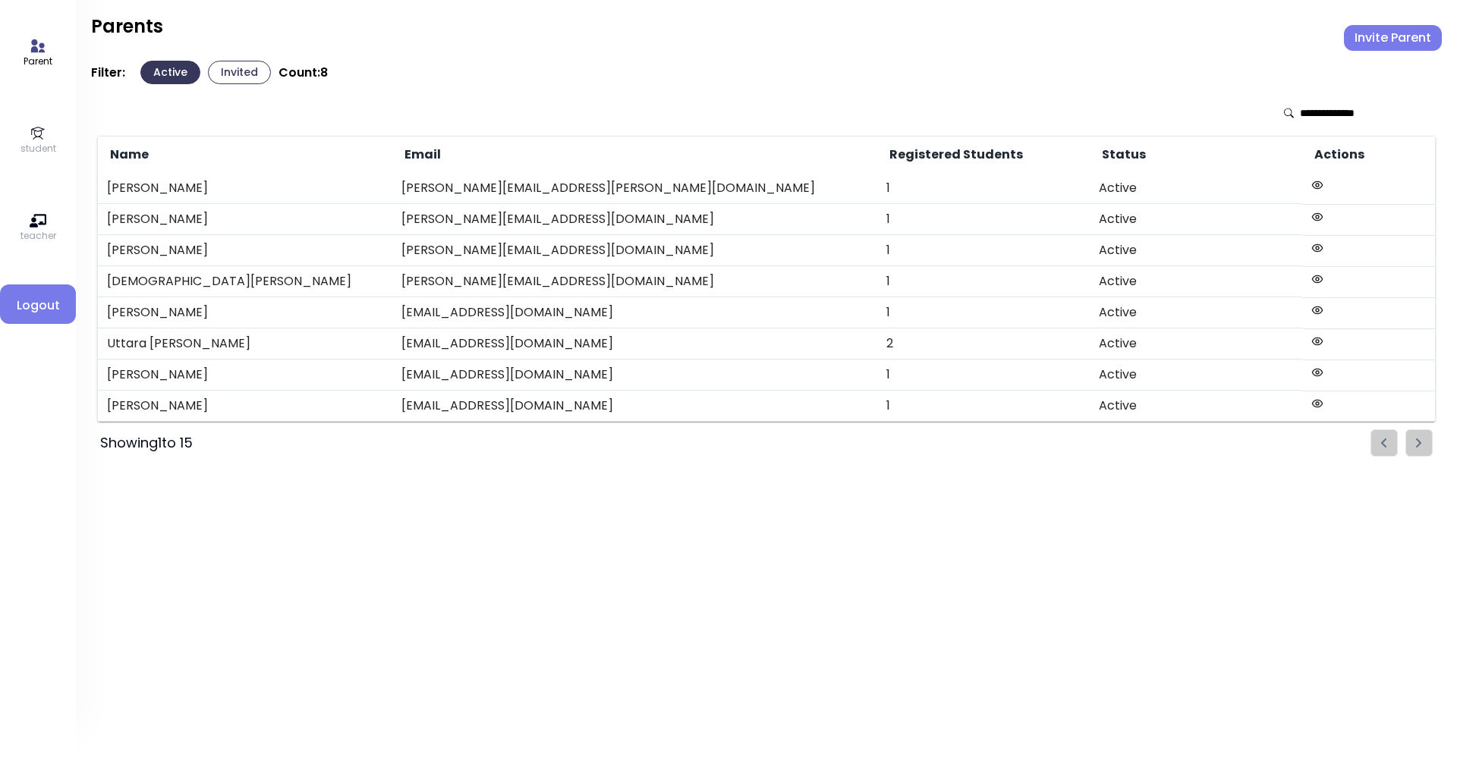
click at [704, 116] on input "text" at bounding box center [1353, 112] width 108 height 15
type input "*****"
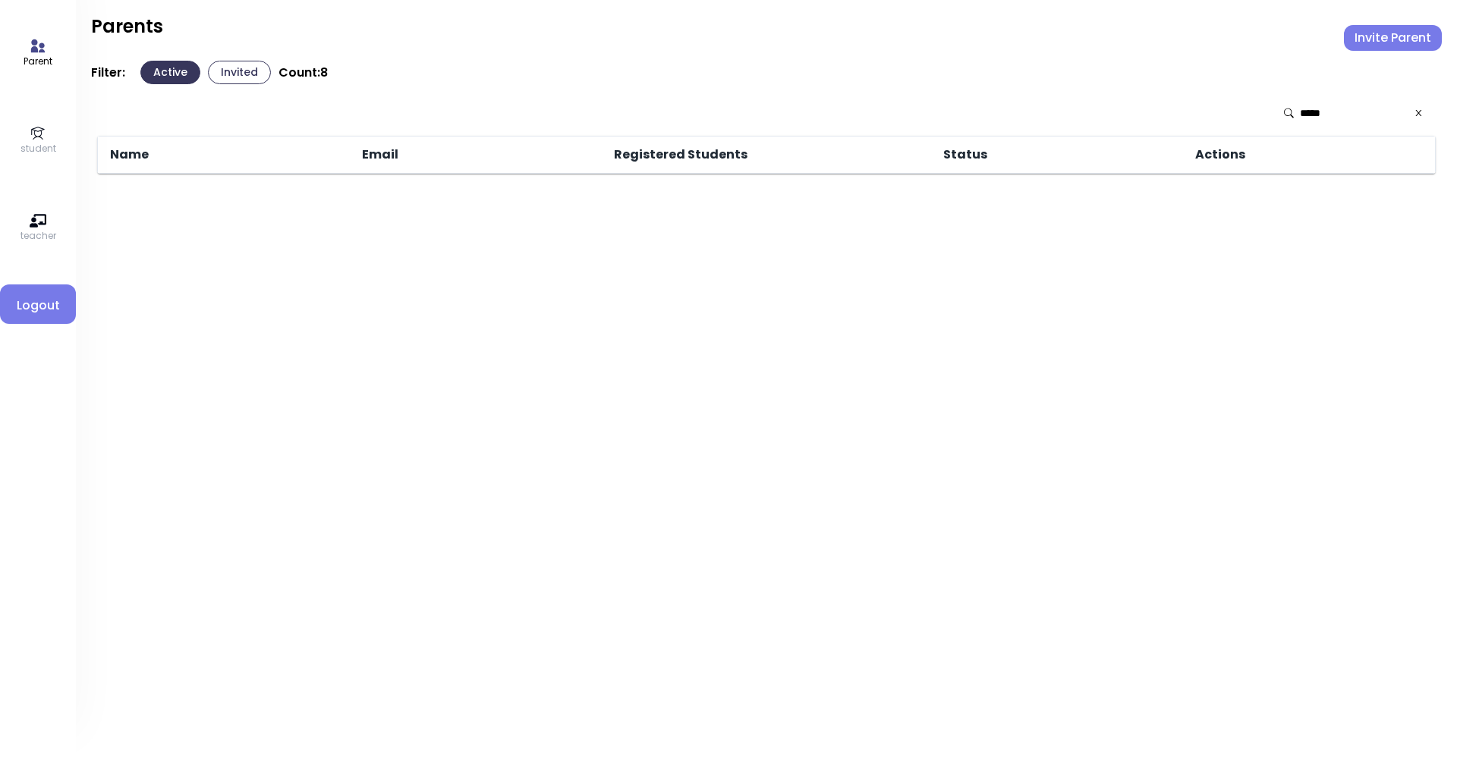
click at [38, 143] on p "student" at bounding box center [38, 149] width 36 height 14
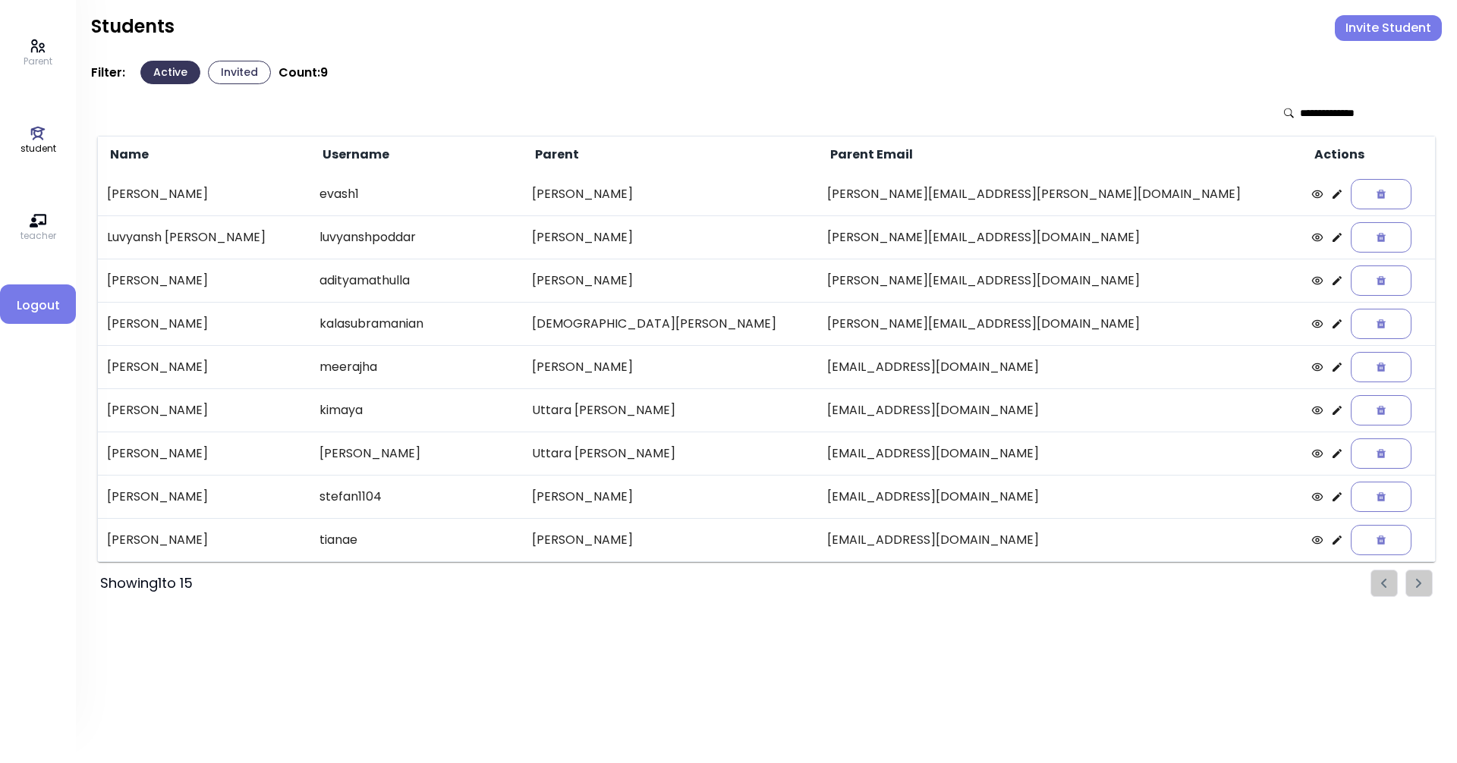
click at [704, 117] on input "text" at bounding box center [1353, 112] width 108 height 15
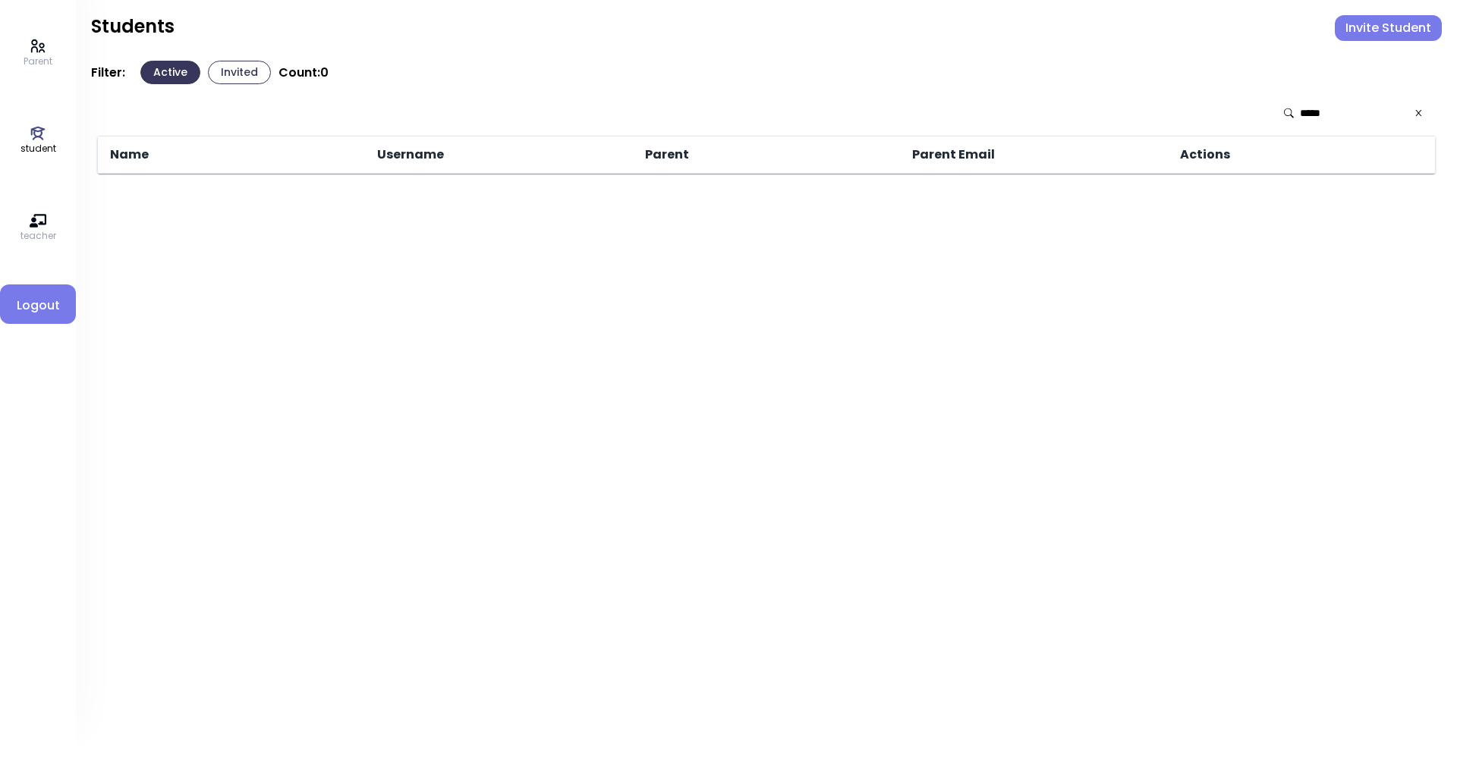
type input "*****"
click at [32, 222] on icon at bounding box center [38, 221] width 17 height 14
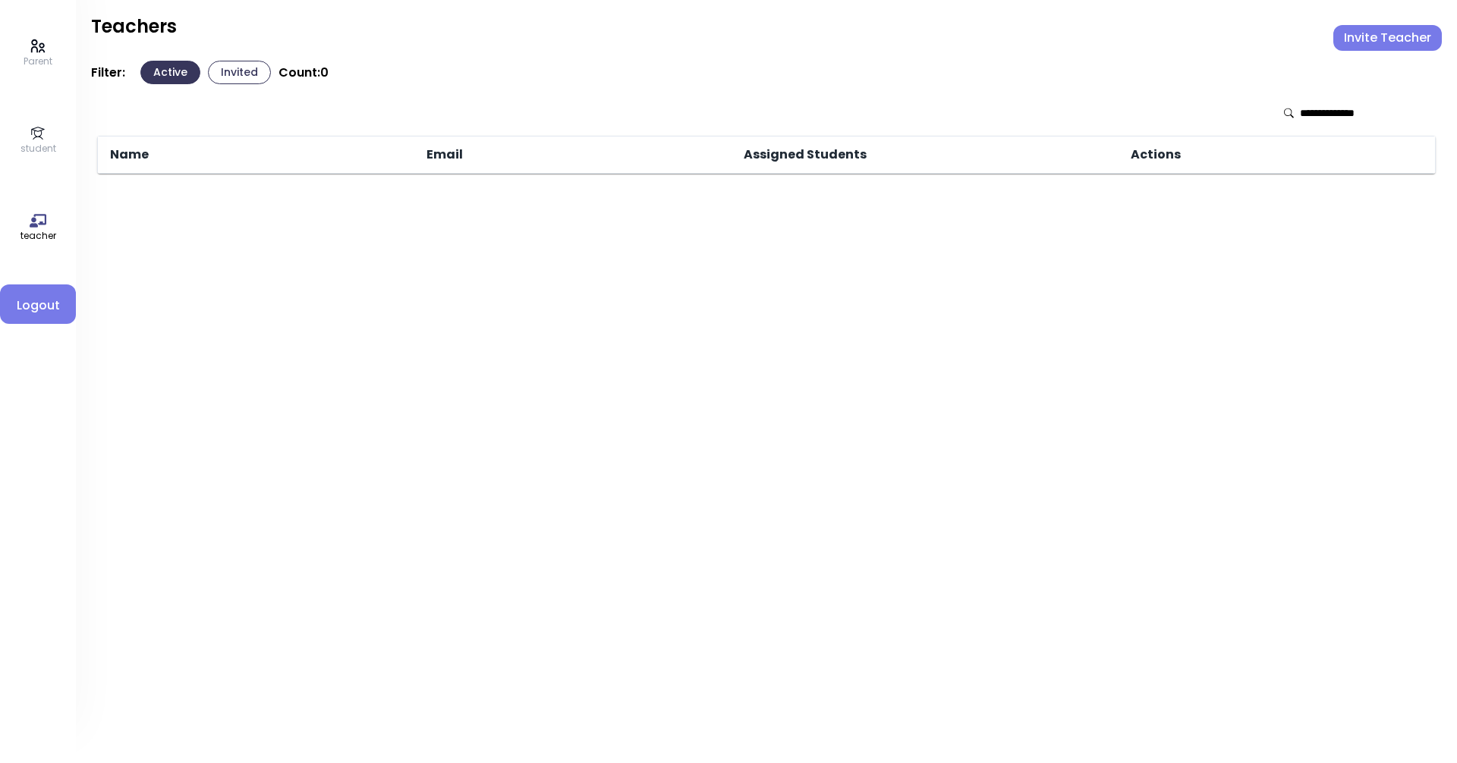
click at [30, 136] on icon at bounding box center [38, 133] width 17 height 17
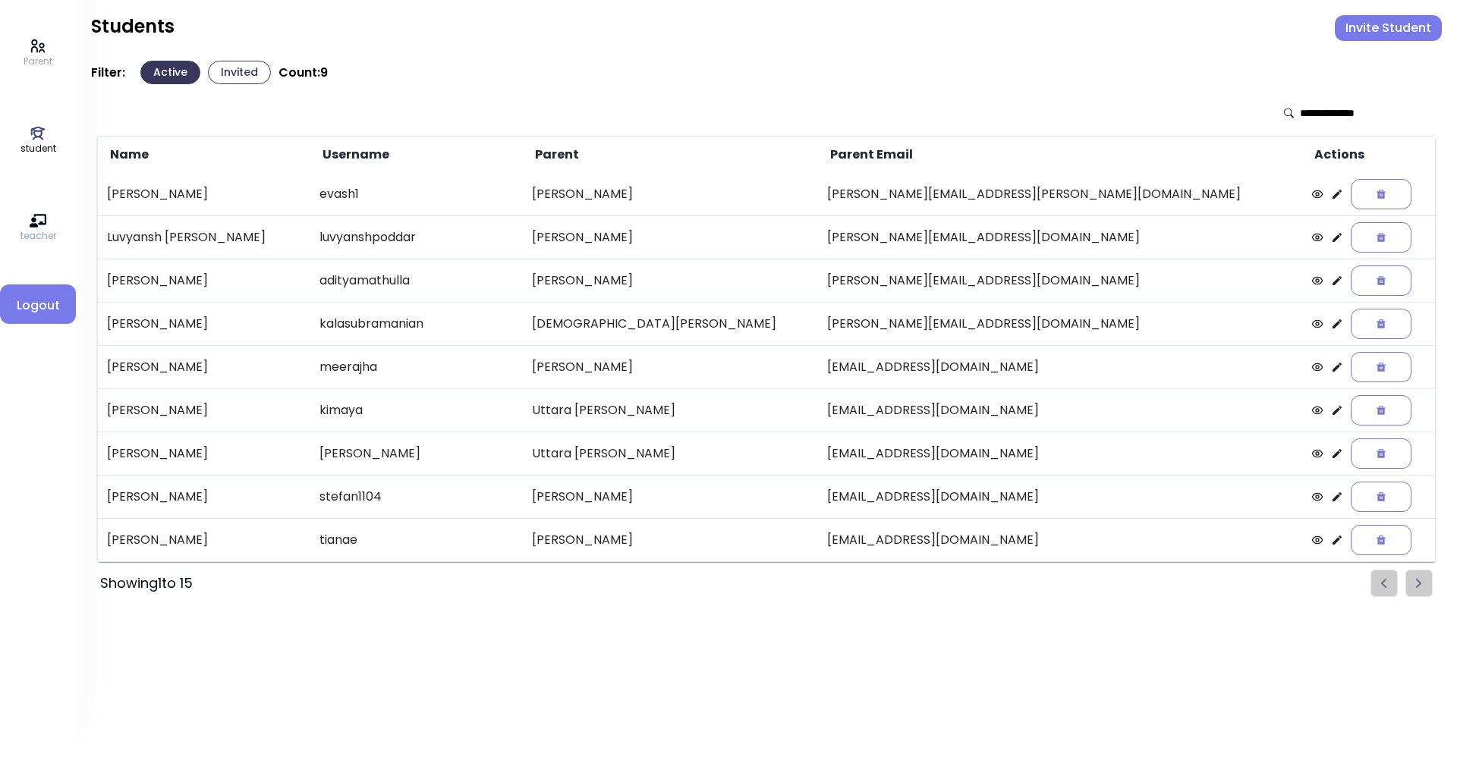
click at [248, 65] on button "Invited" at bounding box center [239, 73] width 63 height 24
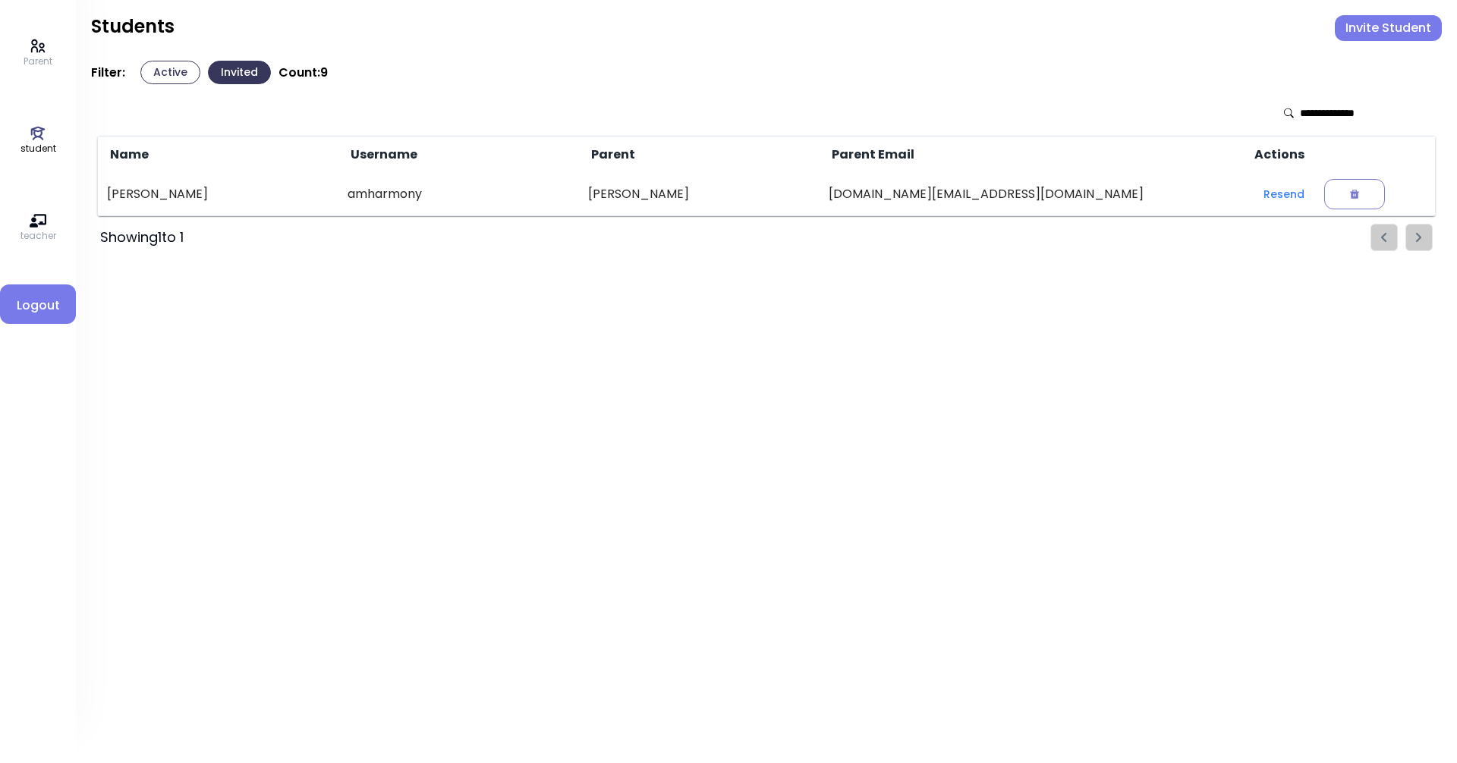
click at [704, 237] on ul "Pagination" at bounding box center [1401, 237] width 62 height 27
click at [704, 110] on input "text" at bounding box center [1353, 112] width 108 height 15
type input "*****"
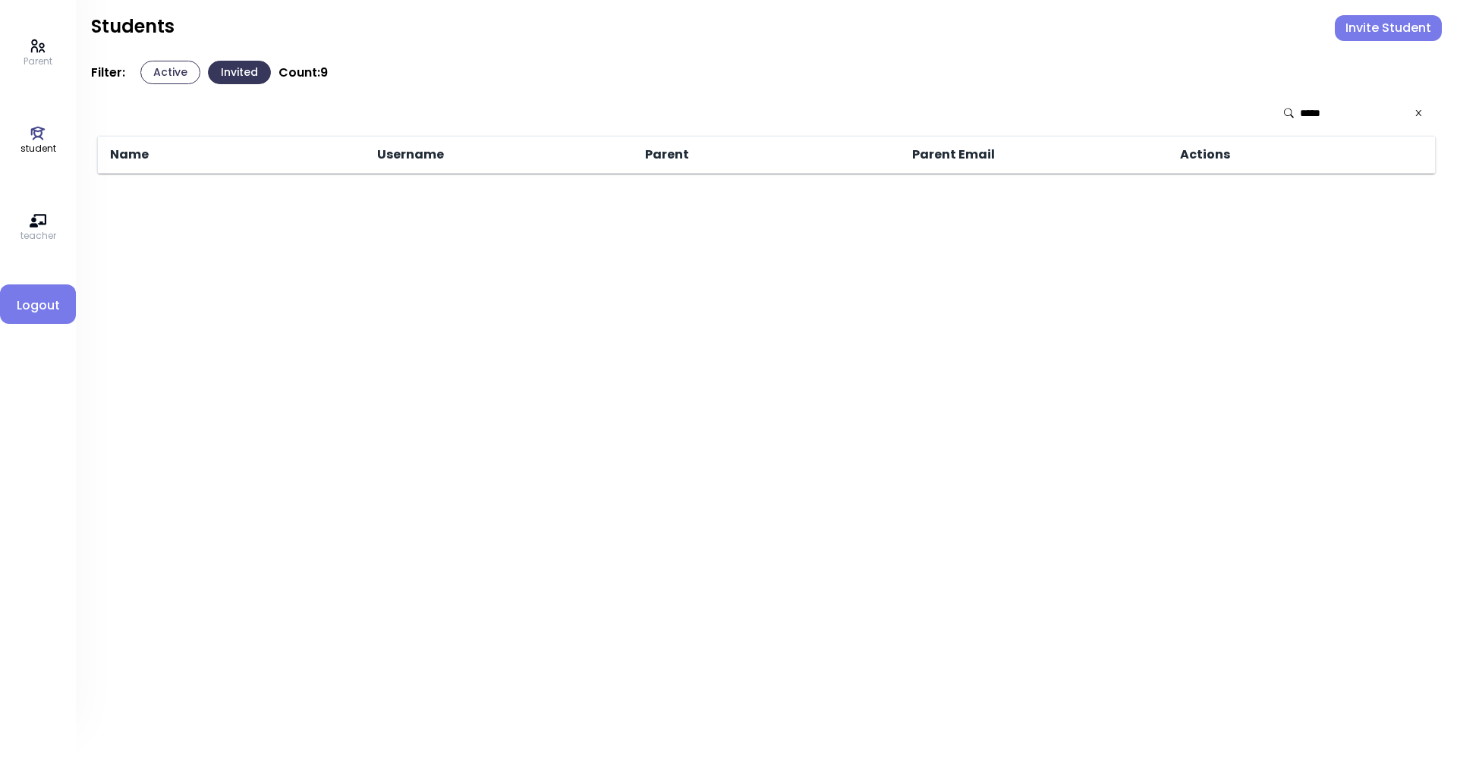
click at [34, 49] on icon at bounding box center [38, 46] width 17 height 17
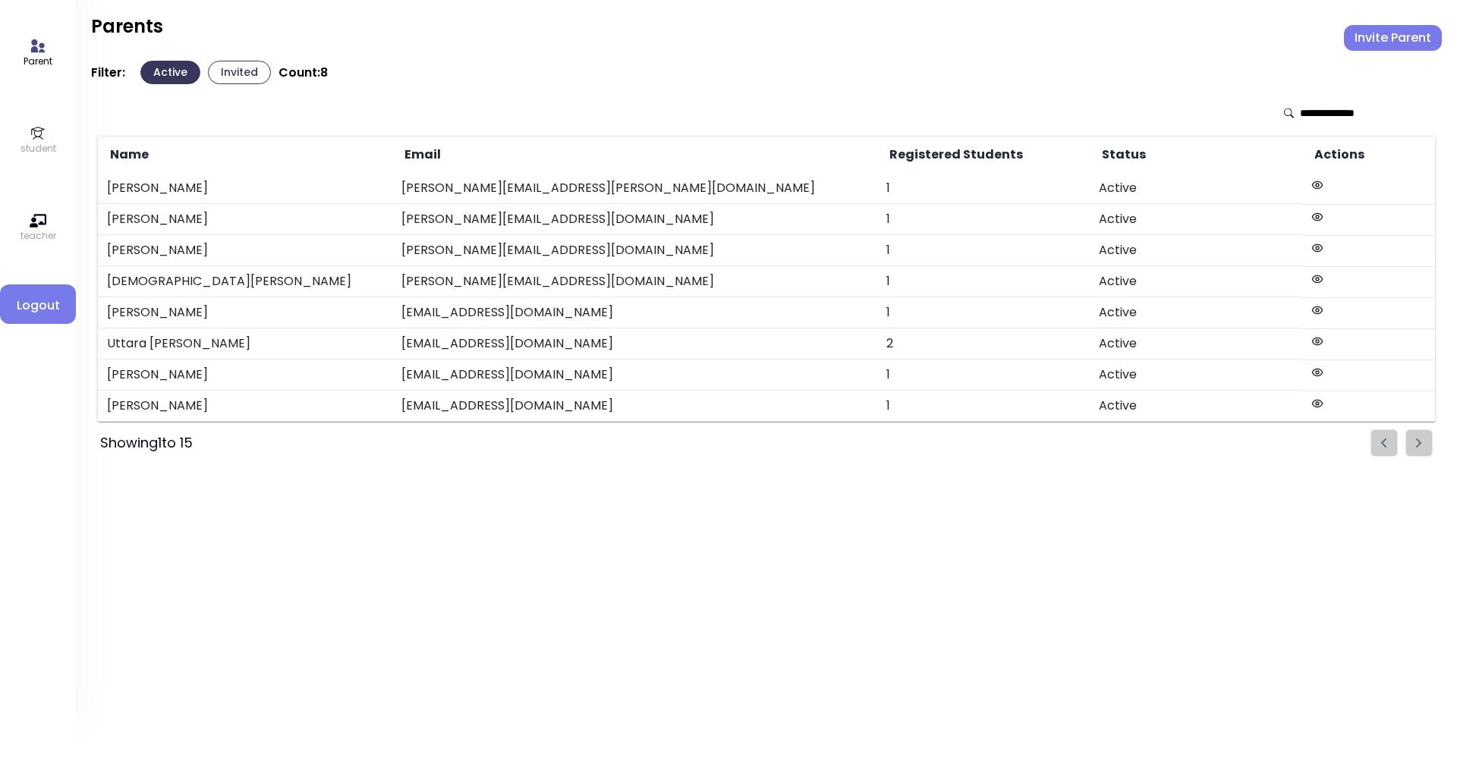
click at [234, 69] on button "Invited" at bounding box center [239, 73] width 63 height 24
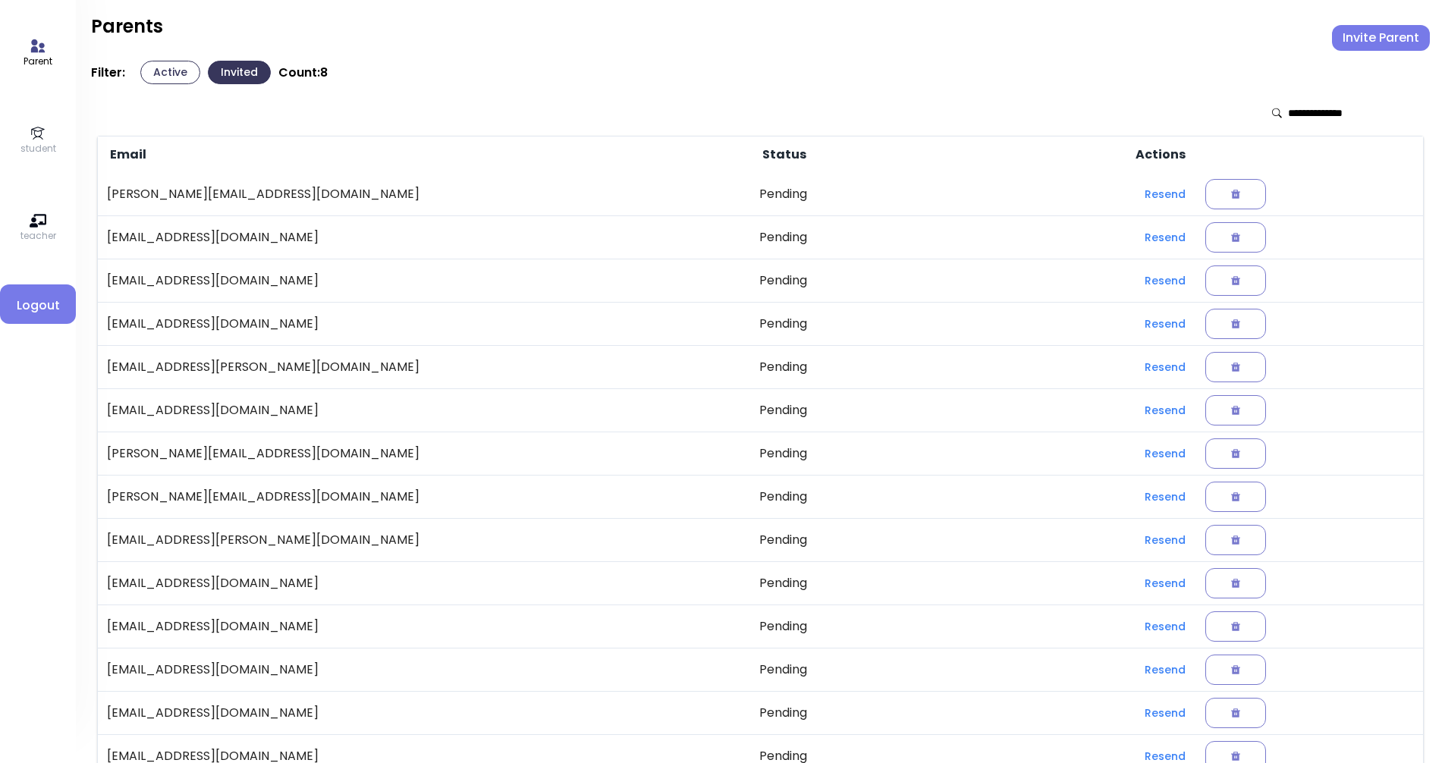
click at [704, 120] on input "text" at bounding box center [1342, 112] width 108 height 15
type input "*****"
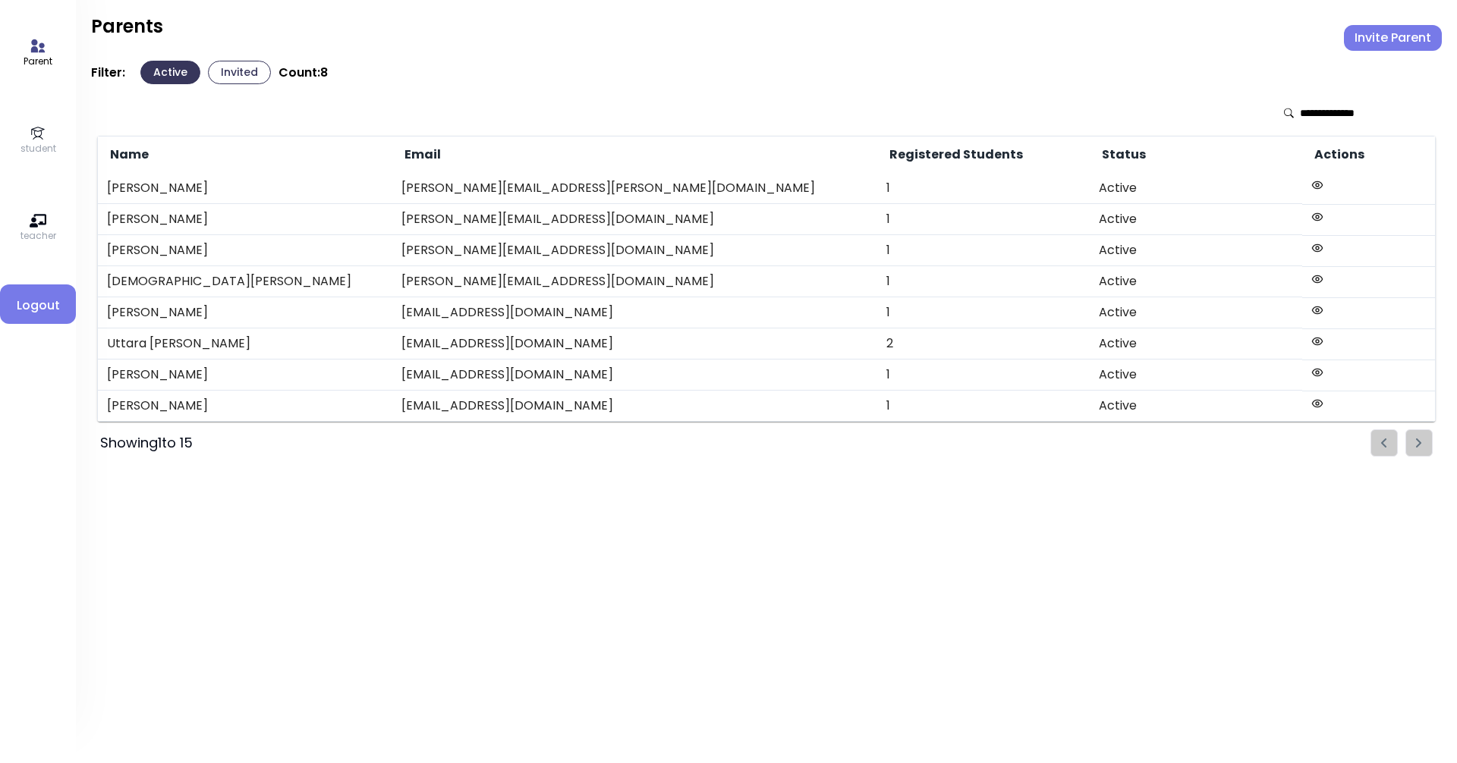
click at [704, 105] on input "text" at bounding box center [1353, 112] width 108 height 15
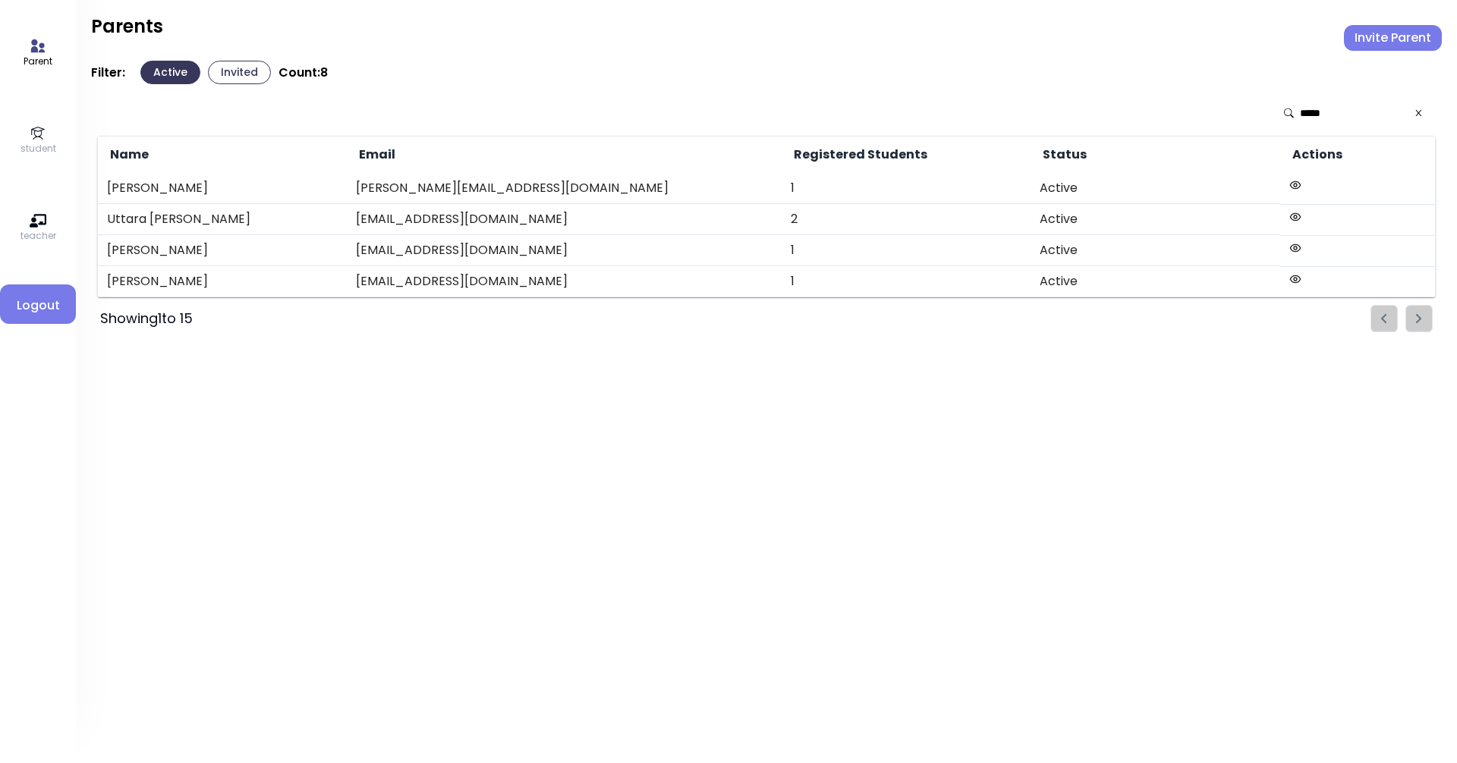
type input "*****"
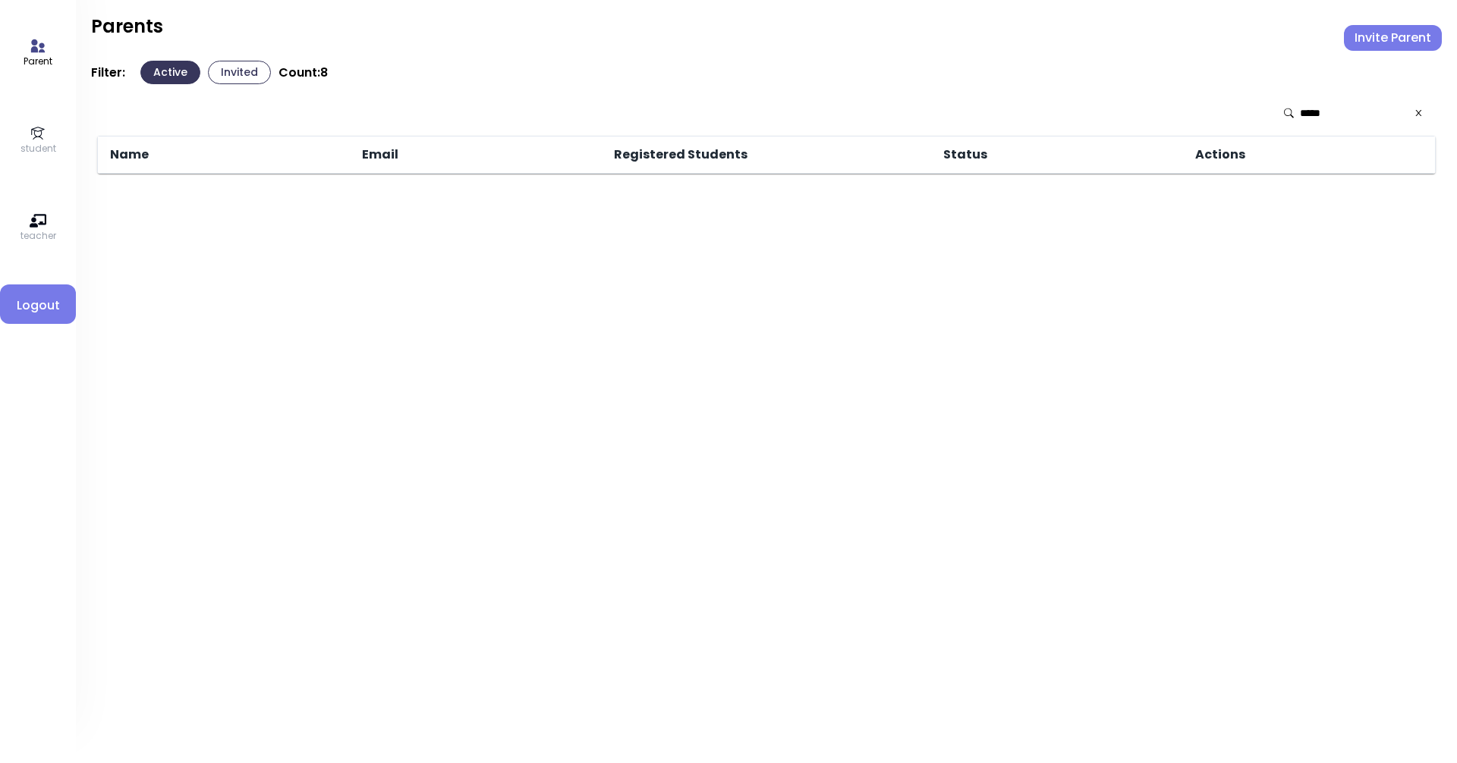
click at [240, 73] on button "Invited" at bounding box center [239, 73] width 63 height 24
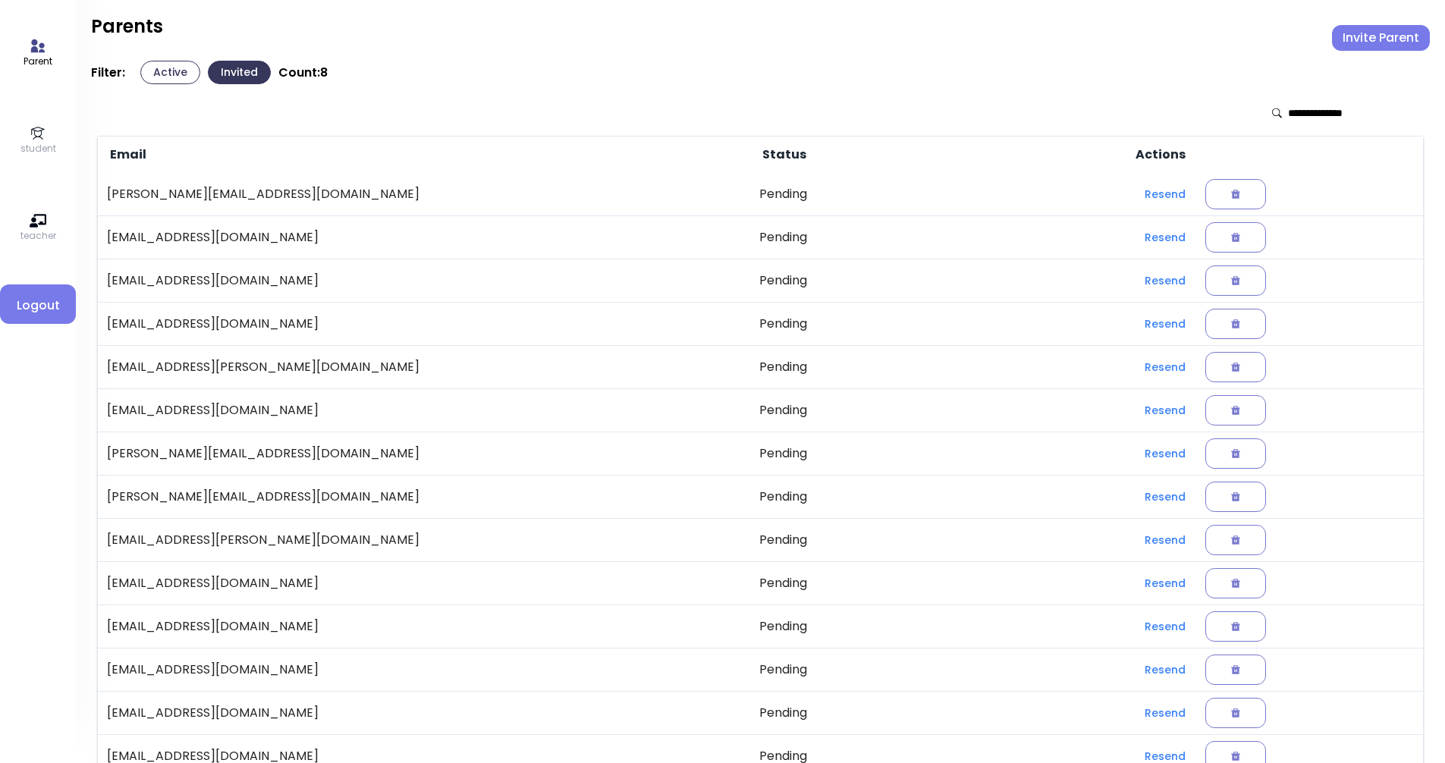
click at [704, 110] on input "text" at bounding box center [1342, 112] width 108 height 15
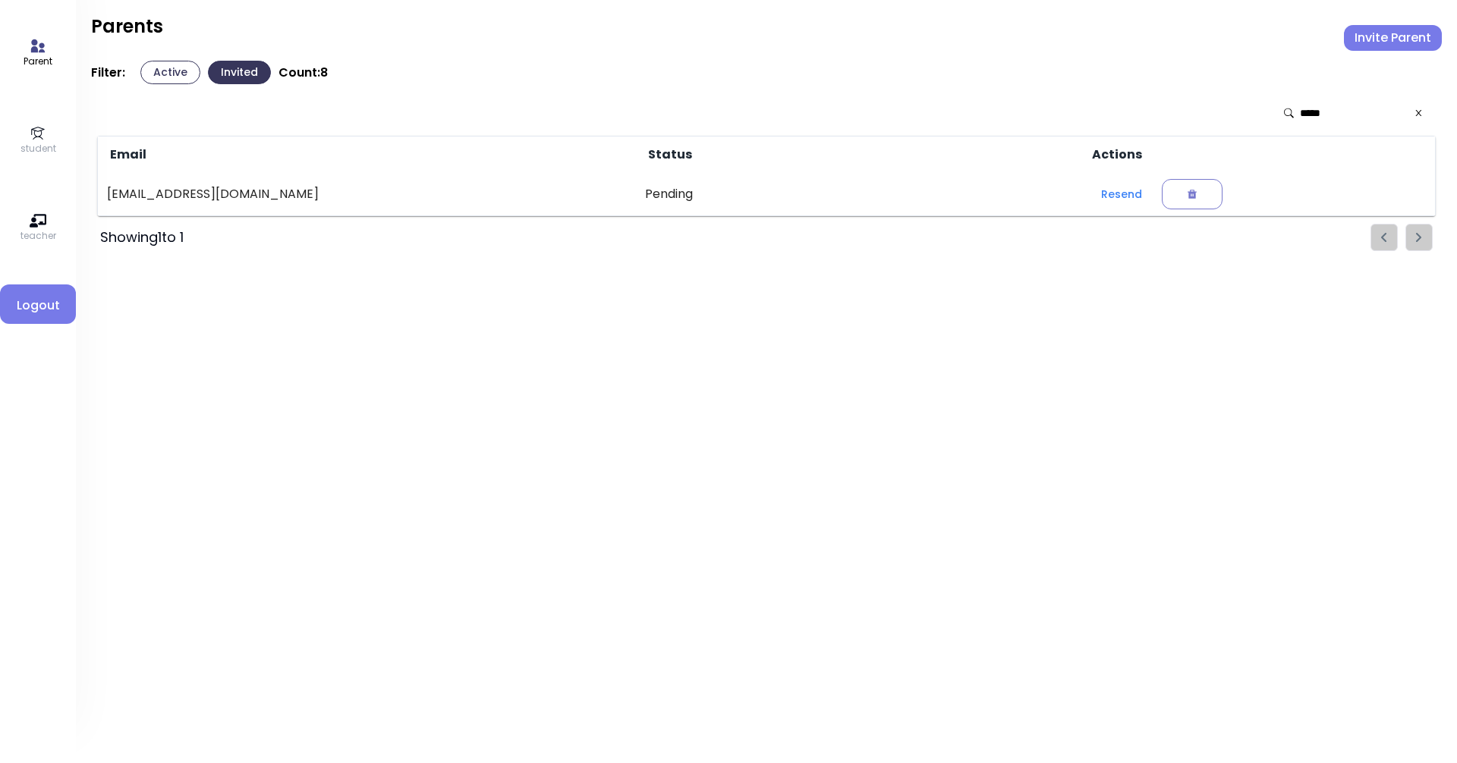
type input "*****"
